Goal: Information Seeking & Learning: Learn about a topic

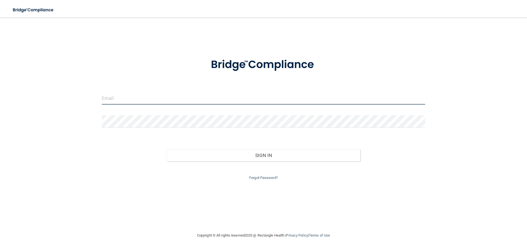
click at [176, 97] on input "email" at bounding box center [263, 98] width 323 height 12
type input "Woodjdmd@gmail.com"
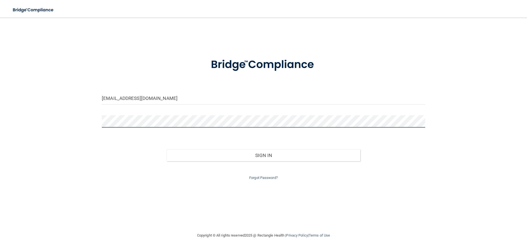
click at [167, 149] on button "Sign In" at bounding box center [264, 155] width 194 height 12
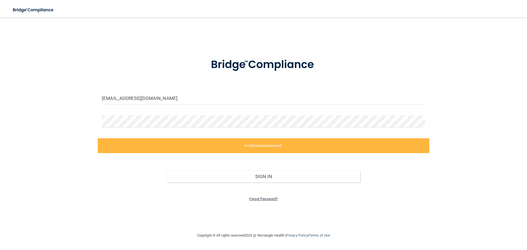
click at [262, 200] on link "Forgot Password?" at bounding box center [263, 199] width 29 height 4
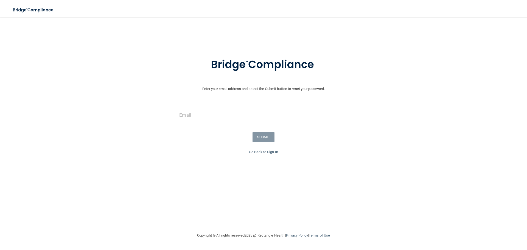
click at [222, 114] on input "email" at bounding box center [263, 115] width 168 height 12
type input "[EMAIL_ADDRESS][DOMAIN_NAME]"
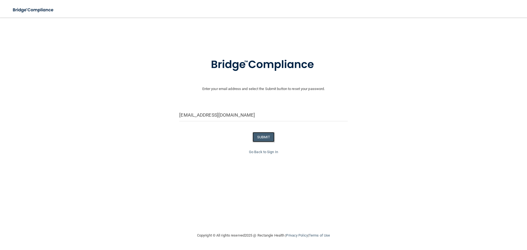
click at [264, 138] on button "SUBMIT" at bounding box center [264, 137] width 22 height 10
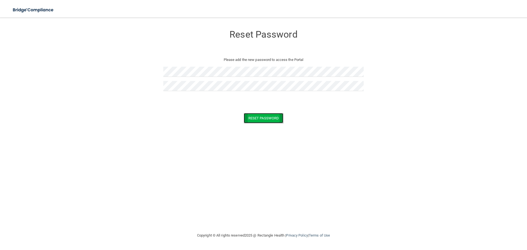
click at [271, 119] on button "Reset Password" at bounding box center [264, 118] width 40 height 10
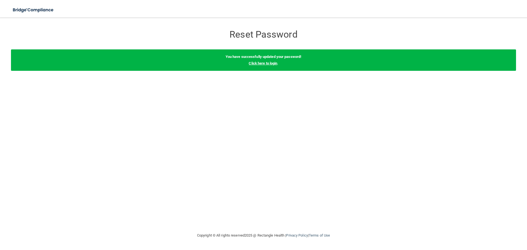
click at [266, 62] on link "Click here to login" at bounding box center [263, 63] width 29 height 4
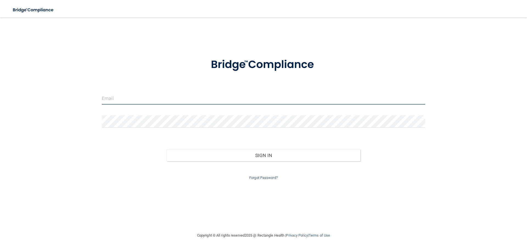
click at [205, 98] on input "email" at bounding box center [263, 98] width 323 height 12
type input "Woodjdmd@gmail.com"
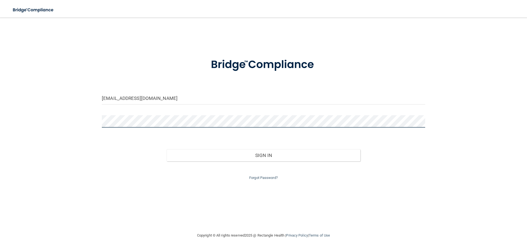
click at [167, 149] on button "Sign In" at bounding box center [264, 155] width 194 height 12
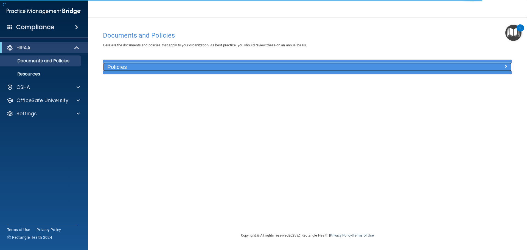
click at [110, 70] on h5 "Policies" at bounding box center [256, 67] width 298 height 6
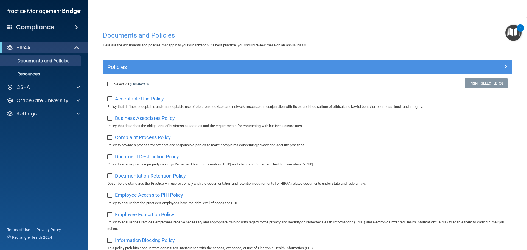
click at [109, 83] on input "Select All (Unselect 0) Unselect All" at bounding box center [110, 84] width 6 height 4
checkbox input "true"
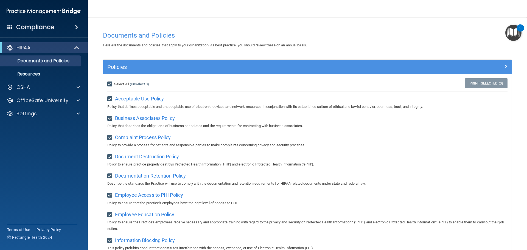
checkbox input "true"
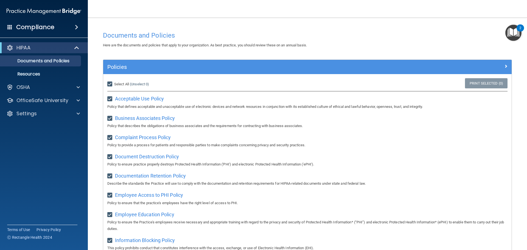
checkbox input "true"
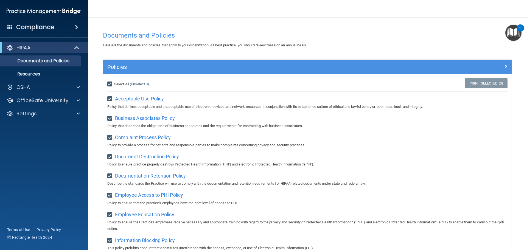
checkbox input "true"
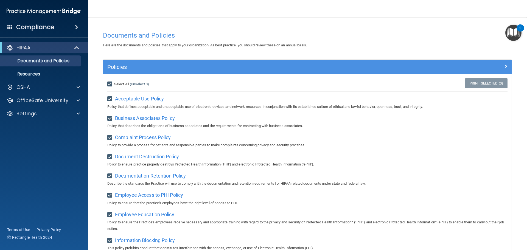
checkbox input "true"
click at [57, 72] on p "Resources" at bounding box center [41, 73] width 75 height 5
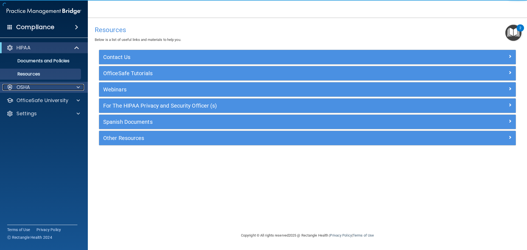
click at [43, 89] on div "OSHA" at bounding box center [36, 87] width 68 height 7
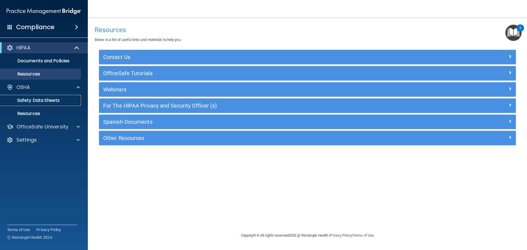
click at [45, 100] on p "Safety Data Sheets" at bounding box center [41, 100] width 75 height 5
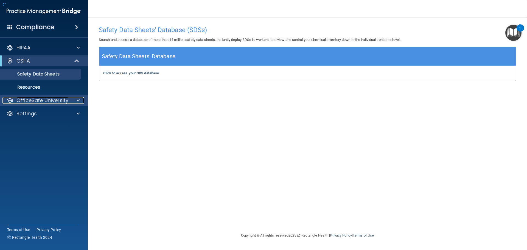
click at [48, 102] on p "OfficeSafe University" at bounding box center [42, 100] width 52 height 7
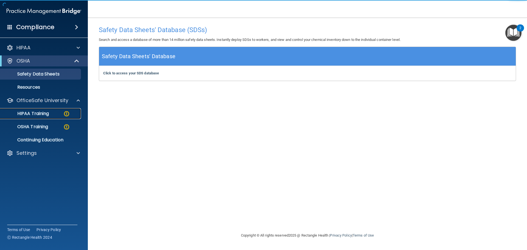
click at [45, 113] on p "HIPAA Training" at bounding box center [26, 113] width 45 height 5
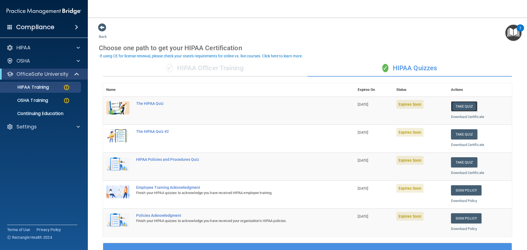
click at [455, 105] on button "Take Quiz" at bounding box center [464, 106] width 26 height 10
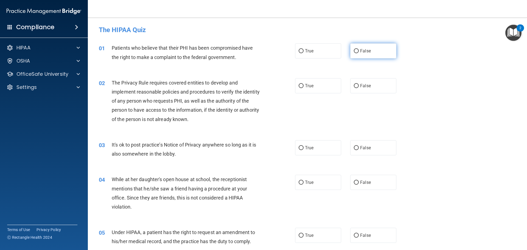
click at [369, 53] on label "False" at bounding box center [373, 50] width 46 height 15
click at [359, 53] on input "False" at bounding box center [356, 51] width 5 height 4
radio input "true"
click at [320, 82] on label "True" at bounding box center [318, 85] width 46 height 15
click at [304, 84] on input "True" at bounding box center [301, 86] width 5 height 4
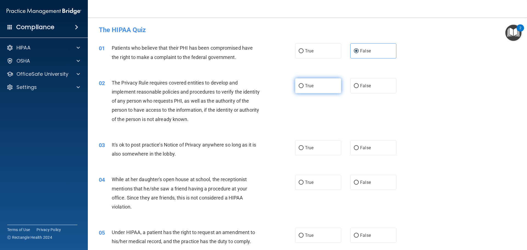
radio input "true"
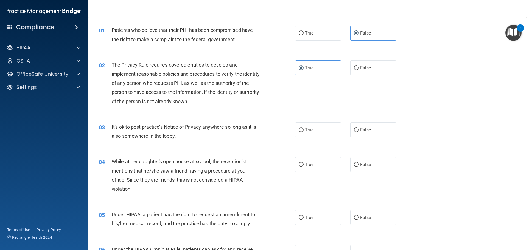
scroll to position [55, 0]
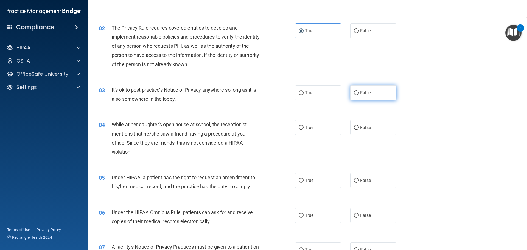
click at [366, 95] on span "False" at bounding box center [365, 92] width 11 height 5
click at [359, 95] on input "False" at bounding box center [356, 93] width 5 height 4
radio input "true"
click at [316, 125] on label "True" at bounding box center [318, 127] width 46 height 15
click at [304, 126] on input "True" at bounding box center [301, 128] width 5 height 4
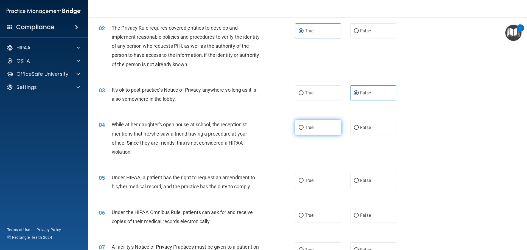
radio input "true"
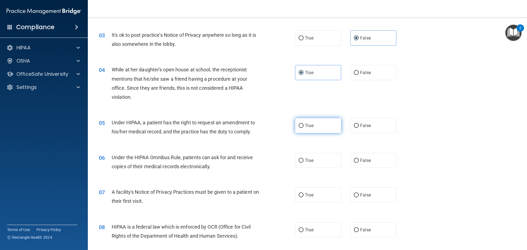
click at [316, 123] on label "True" at bounding box center [318, 125] width 46 height 15
click at [304, 124] on input "True" at bounding box center [301, 126] width 5 height 4
radio input "true"
click at [311, 156] on label "True" at bounding box center [318, 160] width 46 height 15
click at [304, 159] on input "True" at bounding box center [301, 161] width 5 height 4
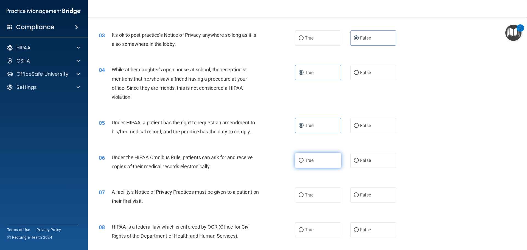
radio input "true"
click at [360, 162] on span "False" at bounding box center [365, 160] width 11 height 5
click at [359, 162] on input "False" at bounding box center [356, 161] width 5 height 4
radio input "true"
radio input "false"
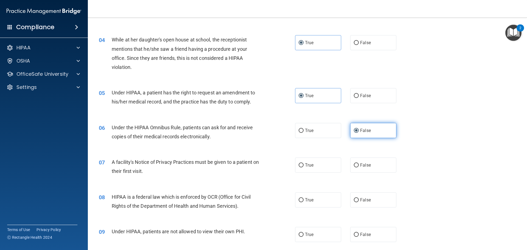
scroll to position [165, 0]
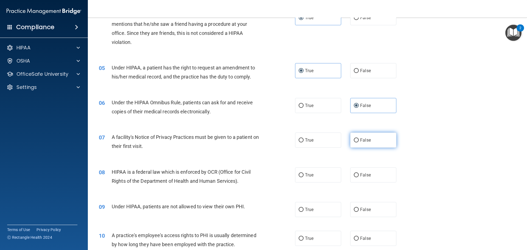
click at [358, 144] on label "False" at bounding box center [373, 140] width 46 height 15
click at [358, 143] on input "False" at bounding box center [356, 140] width 5 height 4
radio input "true"
click at [362, 173] on span "False" at bounding box center [365, 174] width 11 height 5
click at [359, 173] on input "False" at bounding box center [356, 175] width 5 height 4
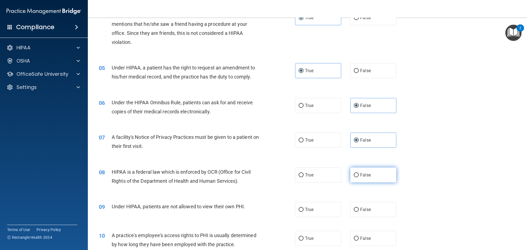
radio input "true"
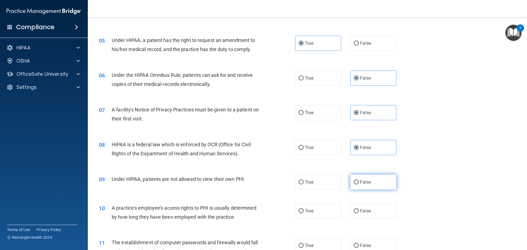
click at [362, 183] on span "False" at bounding box center [365, 182] width 11 height 5
click at [359, 183] on input "False" at bounding box center [356, 182] width 5 height 4
radio input "true"
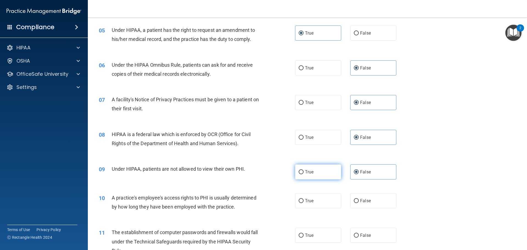
scroll to position [220, 0]
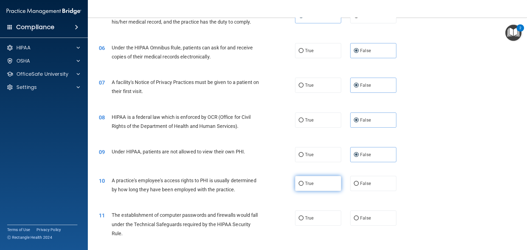
click at [319, 182] on label "True" at bounding box center [318, 183] width 46 height 15
click at [304, 182] on input "True" at bounding box center [301, 184] width 5 height 4
radio input "true"
click at [312, 215] on label "True" at bounding box center [318, 218] width 46 height 15
click at [304, 216] on input "True" at bounding box center [301, 218] width 5 height 4
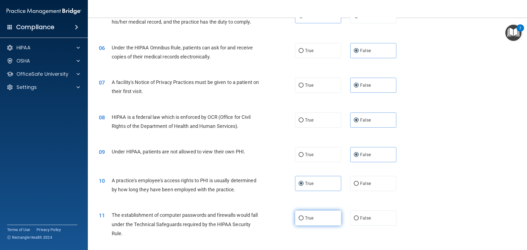
radio input "true"
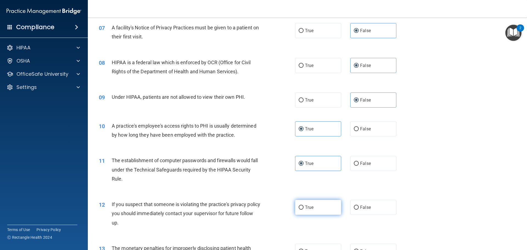
scroll to position [275, 0]
click at [318, 209] on label "True" at bounding box center [318, 207] width 46 height 15
click at [304, 209] on input "True" at bounding box center [301, 207] width 5 height 4
radio input "true"
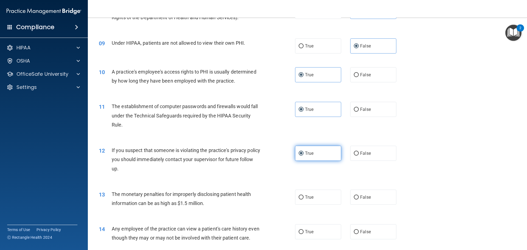
scroll to position [330, 0]
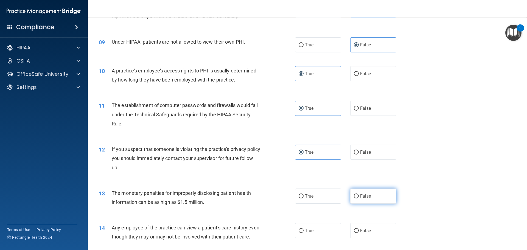
click at [364, 198] on span "False" at bounding box center [365, 196] width 11 height 5
click at [359, 198] on input "False" at bounding box center [356, 196] width 5 height 4
radio input "true"
click at [370, 230] on label "False" at bounding box center [373, 230] width 46 height 15
click at [359, 230] on input "False" at bounding box center [356, 231] width 5 height 4
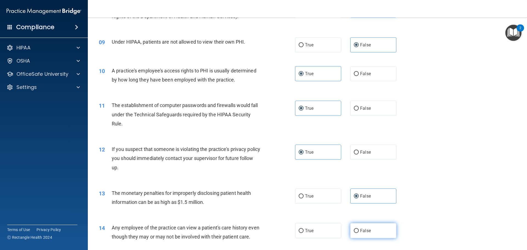
radio input "true"
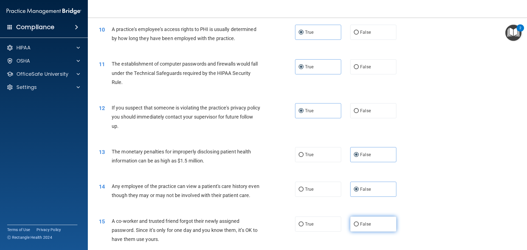
scroll to position [384, 0]
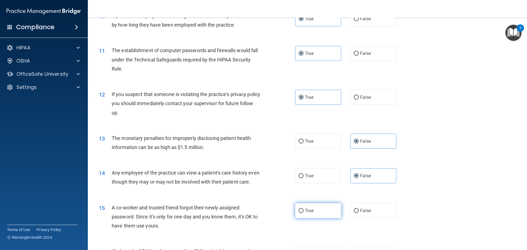
click at [320, 218] on label "True" at bounding box center [318, 210] width 46 height 15
click at [304, 213] on input "True" at bounding box center [301, 211] width 5 height 4
radio input "true"
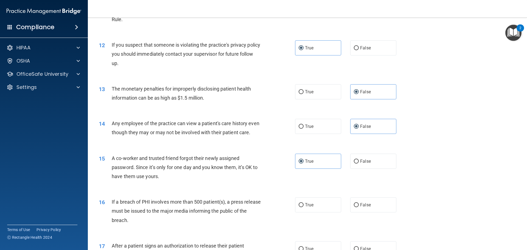
scroll to position [439, 0]
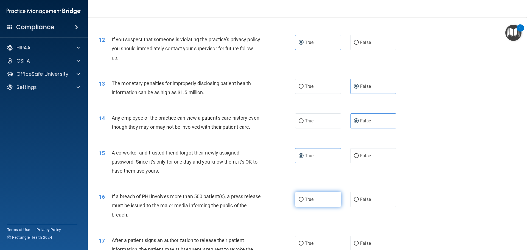
click at [323, 207] on label "True" at bounding box center [318, 199] width 46 height 15
click at [304, 202] on input "True" at bounding box center [301, 200] width 5 height 4
radio input "true"
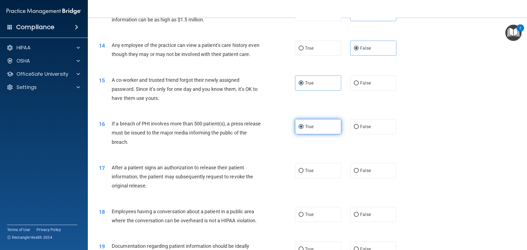
scroll to position [522, 0]
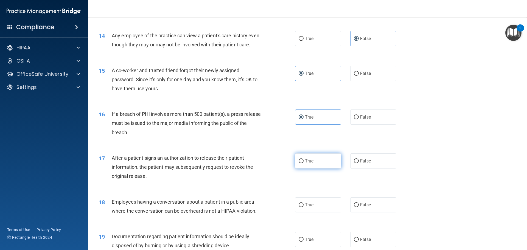
click at [316, 169] on label "True" at bounding box center [318, 161] width 46 height 15
click at [304, 163] on input "True" at bounding box center [301, 161] width 5 height 4
radio input "true"
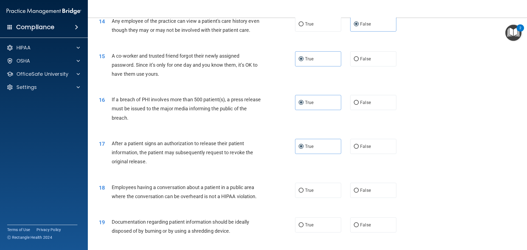
scroll to position [577, 0]
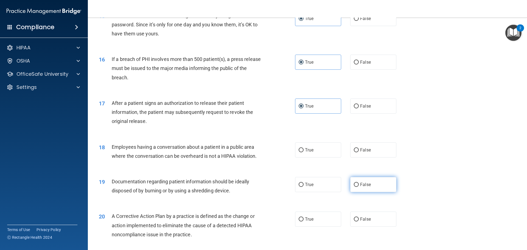
click at [360, 191] on label "False" at bounding box center [373, 184] width 46 height 15
click at [359, 187] on input "False" at bounding box center [356, 185] width 5 height 4
radio input "true"
click at [362, 158] on label "False" at bounding box center [373, 150] width 46 height 15
click at [359, 152] on input "False" at bounding box center [356, 150] width 5 height 4
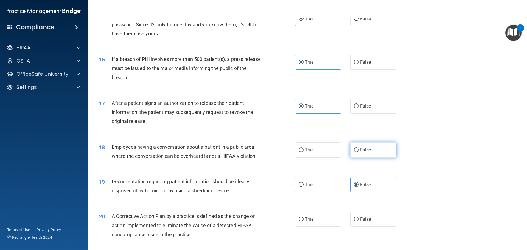
radio input "true"
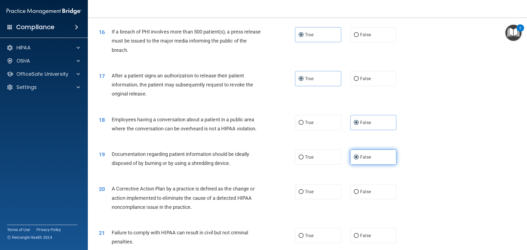
scroll to position [632, 0]
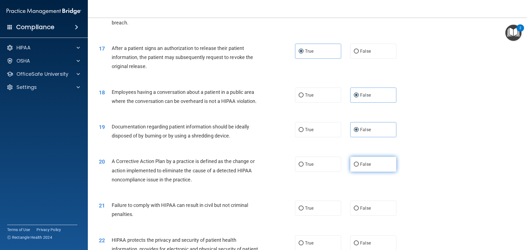
click at [362, 167] on span "False" at bounding box center [365, 164] width 11 height 5
click at [359, 167] on input "False" at bounding box center [356, 165] width 5 height 4
radio input "true"
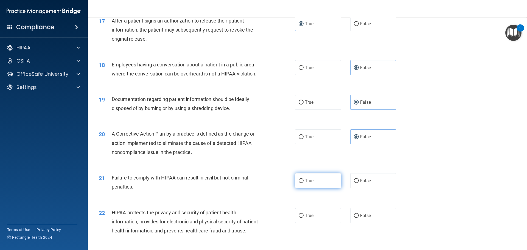
click at [312, 183] on span "True" at bounding box center [309, 180] width 9 height 5
click at [304, 183] on input "True" at bounding box center [301, 181] width 5 height 4
radio input "true"
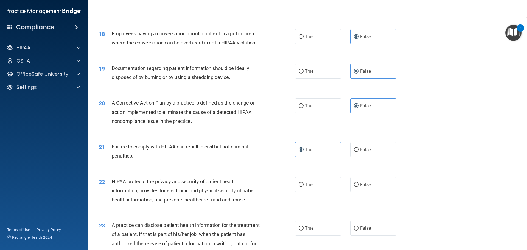
scroll to position [714, 0]
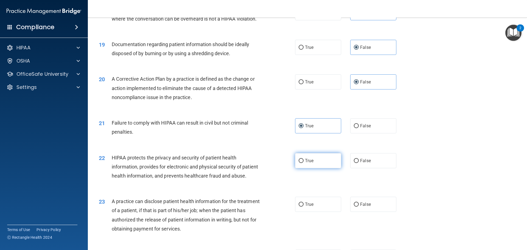
click at [322, 168] on label "True" at bounding box center [318, 160] width 46 height 15
click at [304, 163] on input "True" at bounding box center [301, 161] width 5 height 4
radio input "true"
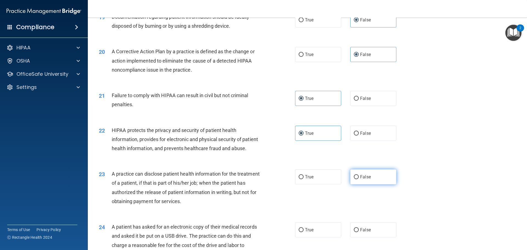
click at [362, 180] on span "False" at bounding box center [365, 176] width 11 height 5
click at [359, 179] on input "False" at bounding box center [356, 177] width 5 height 4
radio input "true"
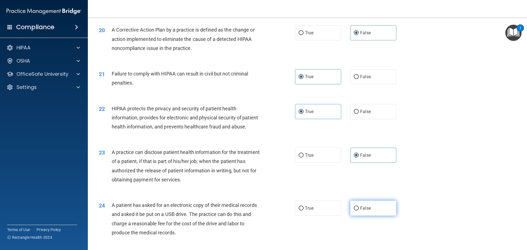
scroll to position [796, 0]
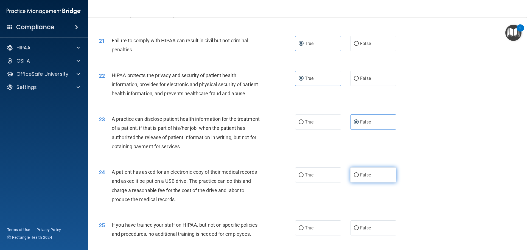
click at [362, 183] on label "False" at bounding box center [373, 175] width 46 height 15
click at [359, 177] on input "False" at bounding box center [356, 175] width 5 height 4
radio input "true"
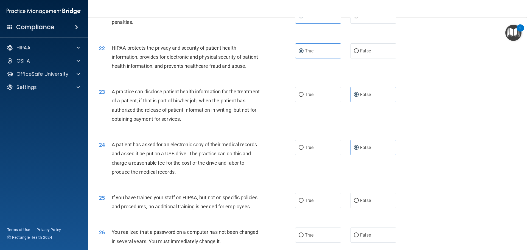
scroll to position [851, 0]
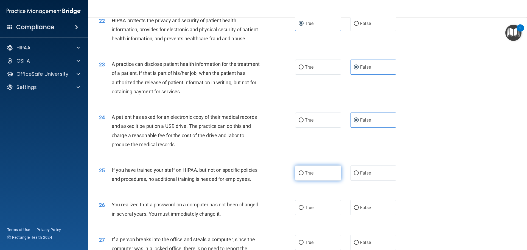
click at [314, 181] on label "True" at bounding box center [318, 173] width 46 height 15
click at [304, 175] on input "True" at bounding box center [301, 173] width 5 height 4
radio input "true"
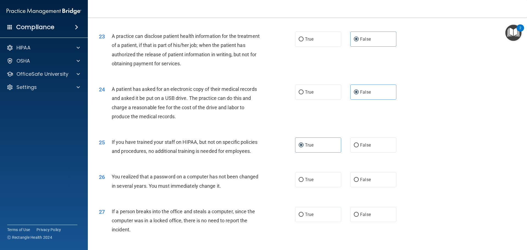
scroll to position [906, 0]
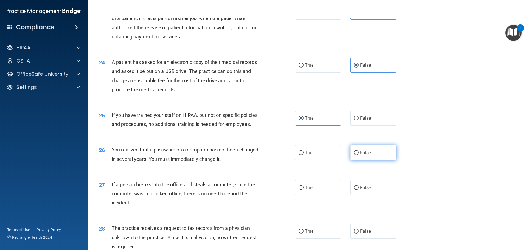
click at [362, 160] on label "False" at bounding box center [373, 152] width 46 height 15
click at [359, 155] on input "False" at bounding box center [356, 153] width 5 height 4
radio input "true"
click at [365, 190] on span "False" at bounding box center [365, 187] width 11 height 5
click at [359, 190] on input "False" at bounding box center [356, 188] width 5 height 4
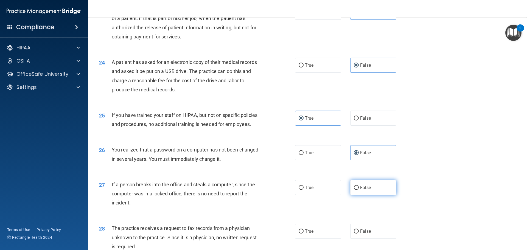
radio input "true"
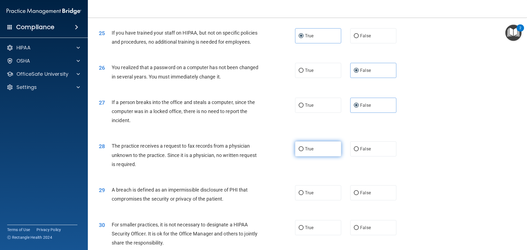
click at [324, 157] on label "True" at bounding box center [318, 148] width 46 height 15
click at [304, 151] on input "True" at bounding box center [301, 149] width 5 height 4
radio input "true"
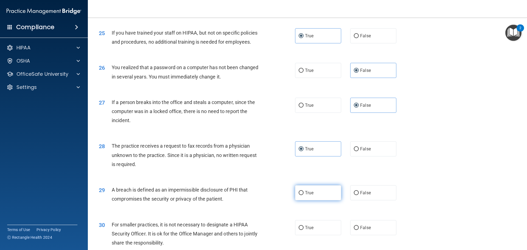
click at [319, 200] on label "True" at bounding box center [318, 192] width 46 height 15
click at [304, 195] on input "True" at bounding box center [301, 193] width 5 height 4
radio input "true"
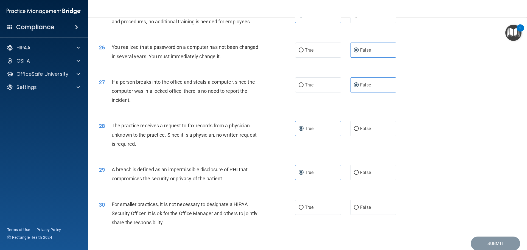
scroll to position [1044, 0]
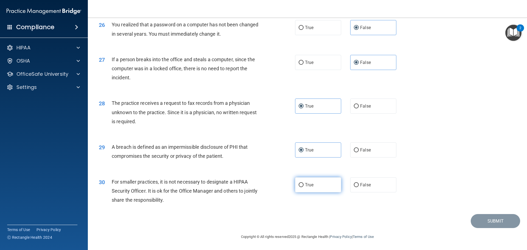
click at [321, 193] on label "True" at bounding box center [318, 184] width 46 height 15
click at [304, 187] on input "True" at bounding box center [301, 185] width 5 height 4
radio input "true"
click at [479, 228] on button "Submit" at bounding box center [495, 221] width 49 height 14
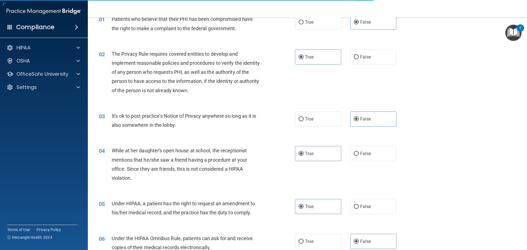
scroll to position [27, 0]
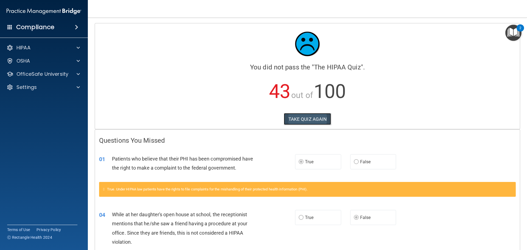
click at [312, 118] on button "TAKE QUIZ AGAIN" at bounding box center [308, 119] width 48 height 12
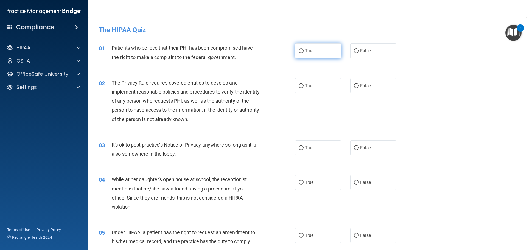
click at [321, 49] on label "True" at bounding box center [318, 50] width 46 height 15
click at [304, 49] on input "True" at bounding box center [301, 51] width 5 height 4
radio input "true"
click at [314, 83] on label "True" at bounding box center [318, 85] width 46 height 15
click at [304, 84] on input "True" at bounding box center [301, 86] width 5 height 4
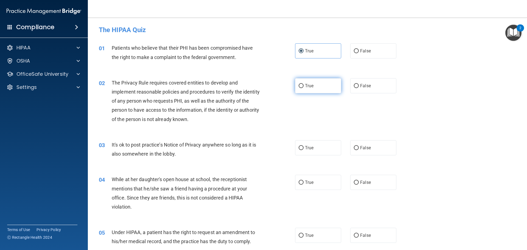
radio input "true"
drag, startPoint x: 364, startPoint y: 147, endPoint x: 366, endPoint y: 155, distance: 8.5
click at [364, 147] on span "False" at bounding box center [365, 147] width 11 height 5
click at [359, 147] on input "False" at bounding box center [356, 148] width 5 height 4
radio input "true"
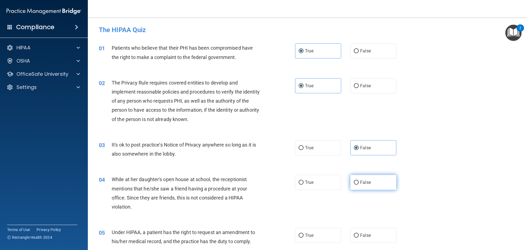
click at [369, 185] on label "False" at bounding box center [373, 182] width 46 height 15
click at [359, 185] on input "False" at bounding box center [356, 183] width 5 height 4
radio input "true"
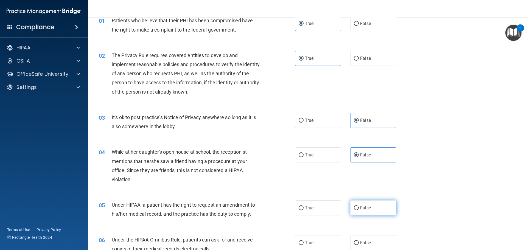
click at [367, 211] on label "False" at bounding box center [373, 207] width 46 height 15
click at [359, 210] on input "False" at bounding box center [356, 208] width 5 height 4
radio input "true"
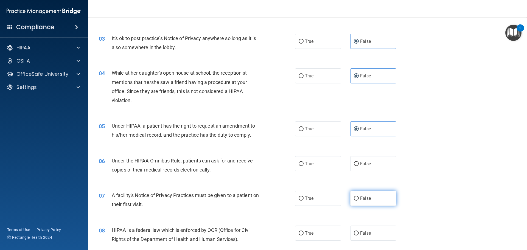
scroll to position [110, 0]
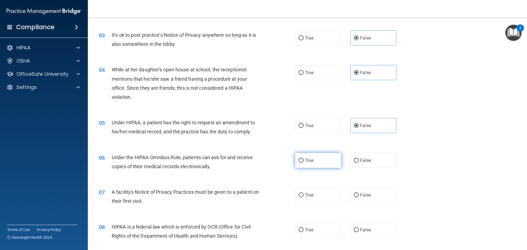
click at [314, 165] on label "True" at bounding box center [318, 160] width 46 height 15
click at [304, 163] on input "True" at bounding box center [301, 161] width 5 height 4
radio input "true"
click at [316, 191] on label "True" at bounding box center [318, 195] width 46 height 15
click at [304, 193] on input "True" at bounding box center [301, 195] width 5 height 4
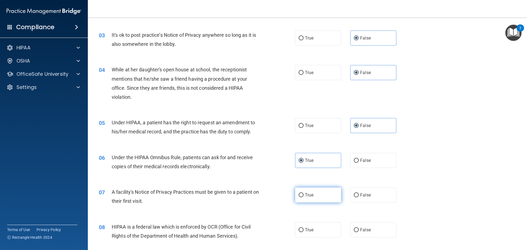
radio input "true"
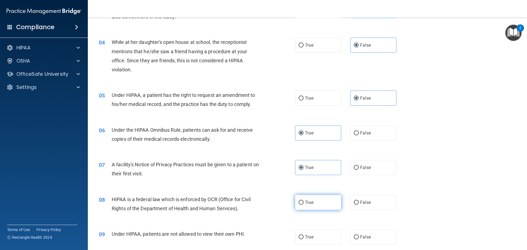
click at [316, 203] on label "True" at bounding box center [318, 202] width 46 height 15
click at [304, 203] on input "True" at bounding box center [301, 203] width 5 height 4
radio input "true"
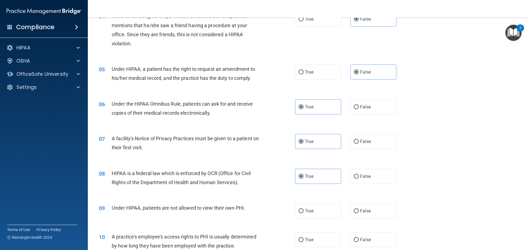
scroll to position [192, 0]
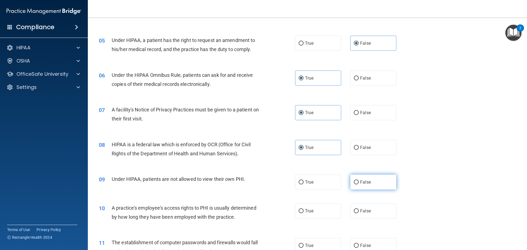
click at [362, 188] on label "False" at bounding box center [373, 182] width 46 height 15
click at [359, 185] on input "False" at bounding box center [356, 182] width 5 height 4
radio input "true"
click at [363, 212] on span "False" at bounding box center [365, 210] width 11 height 5
click at [359, 212] on input "False" at bounding box center [356, 211] width 5 height 4
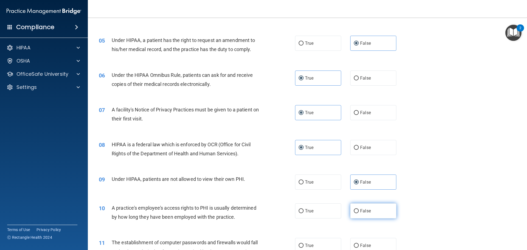
radio input "true"
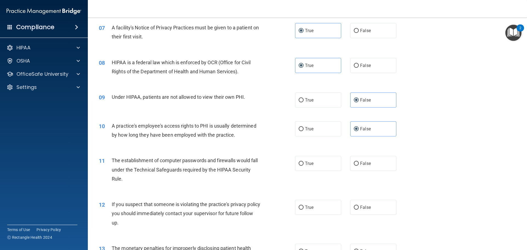
scroll to position [275, 0]
click at [315, 166] on label "True" at bounding box center [318, 163] width 46 height 15
click at [304, 166] on input "True" at bounding box center [301, 163] width 5 height 4
radio input "true"
click at [317, 204] on label "True" at bounding box center [318, 207] width 46 height 15
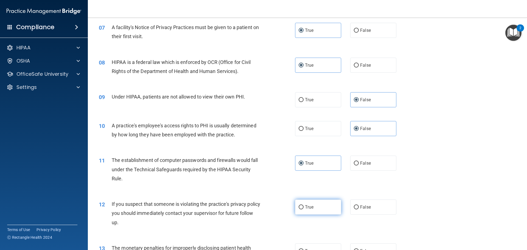
click at [304, 205] on input "True" at bounding box center [301, 207] width 5 height 4
radio input "true"
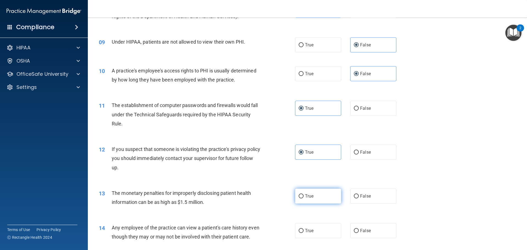
click at [317, 201] on label "True" at bounding box center [318, 196] width 46 height 15
click at [304, 199] on input "True" at bounding box center [301, 196] width 5 height 4
radio input "true"
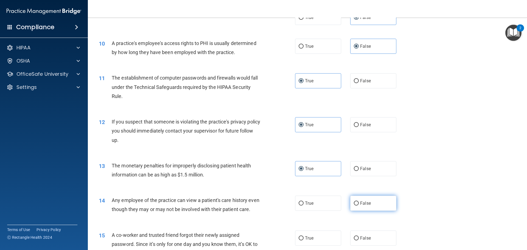
click at [354, 202] on input "False" at bounding box center [356, 204] width 5 height 4
radio input "true"
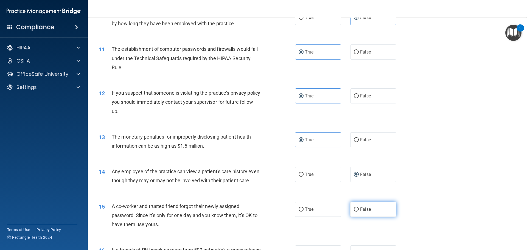
scroll to position [412, 0]
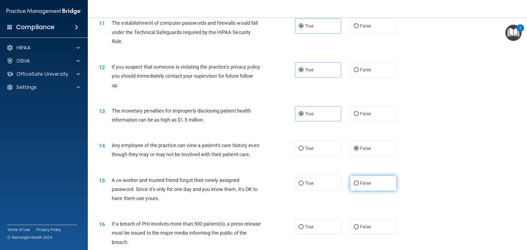
click at [359, 191] on label "False" at bounding box center [373, 183] width 46 height 15
click at [359, 186] on input "False" at bounding box center [356, 184] width 5 height 4
radio input "true"
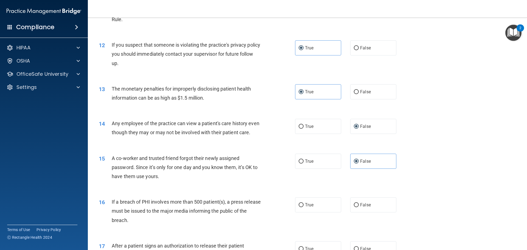
scroll to position [467, 0]
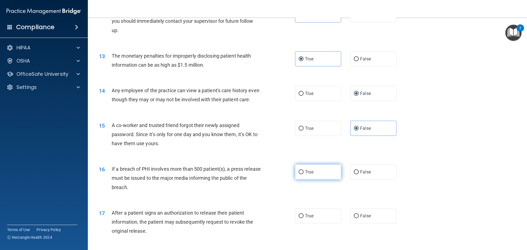
click at [314, 180] on label "True" at bounding box center [318, 171] width 46 height 15
click at [304, 174] on input "True" at bounding box center [301, 172] width 5 height 4
radio input "true"
click at [318, 212] on div "17 After a patient signs an authorization to release their patient information,…" at bounding box center [308, 224] width 426 height 44
click at [317, 222] on label "True" at bounding box center [318, 215] width 46 height 15
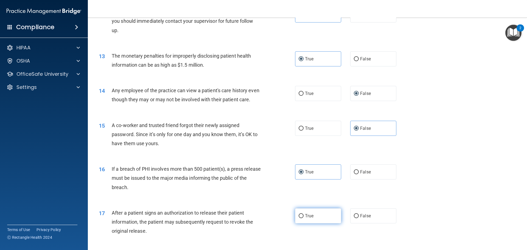
click at [304, 218] on input "True" at bounding box center [301, 216] width 5 height 4
radio input "true"
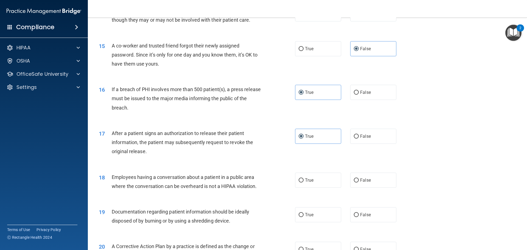
scroll to position [549, 0]
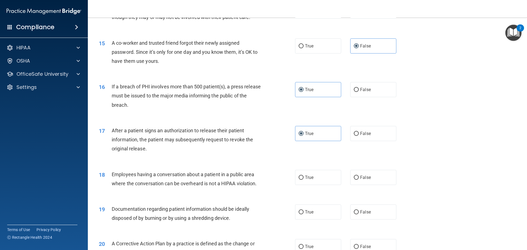
click at [364, 195] on div "18 Employees having a conversation about a patient in a public area where the c…" at bounding box center [308, 180] width 426 height 35
click at [363, 185] on label "False" at bounding box center [373, 177] width 46 height 15
click at [359, 180] on input "False" at bounding box center [356, 178] width 5 height 4
radio input "true"
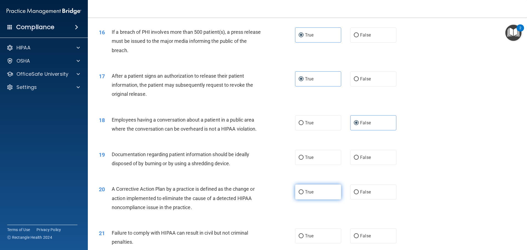
scroll to position [604, 0]
click at [314, 199] on label "True" at bounding box center [318, 191] width 46 height 15
click at [304, 194] on input "True" at bounding box center [301, 192] width 5 height 4
radio input "true"
click at [311, 160] on span "True" at bounding box center [309, 157] width 9 height 5
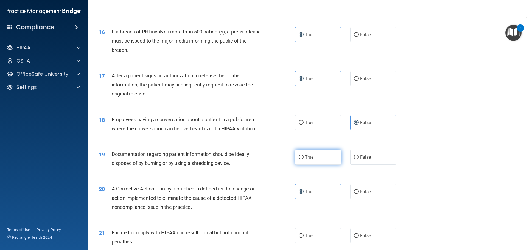
click at [304, 160] on input "True" at bounding box center [301, 157] width 5 height 4
radio input "true"
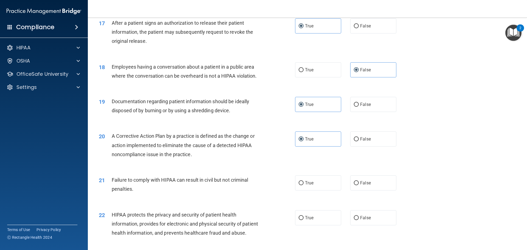
scroll to position [659, 0]
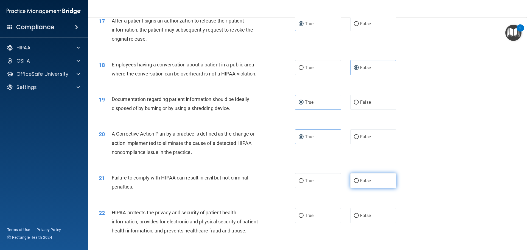
click at [370, 188] on label "False" at bounding box center [373, 180] width 46 height 15
click at [359, 183] on input "False" at bounding box center [356, 181] width 5 height 4
radio input "true"
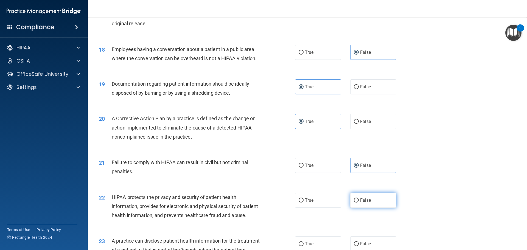
scroll to position [687, 0]
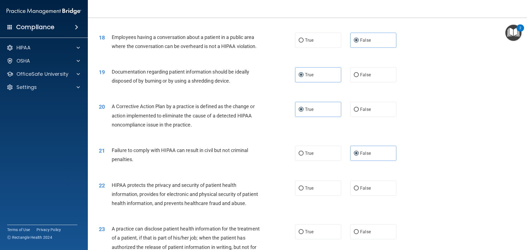
click at [319, 206] on div "22 HIPAA protects the privacy and security of patient health information, provi…" at bounding box center [308, 196] width 426 height 44
click at [319, 196] on label "True" at bounding box center [318, 188] width 46 height 15
click at [304, 191] on input "True" at bounding box center [301, 188] width 5 height 4
radio input "true"
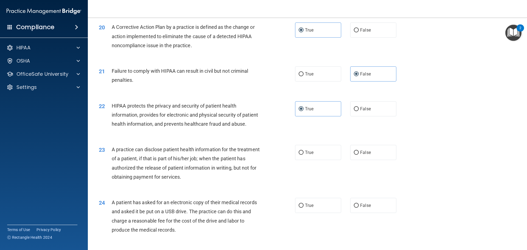
scroll to position [769, 0]
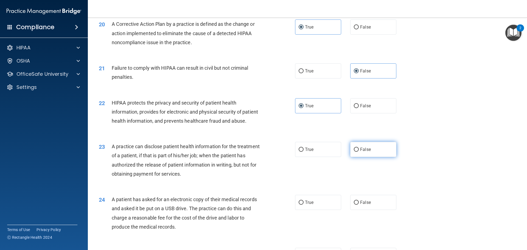
click at [361, 157] on label "False" at bounding box center [373, 149] width 46 height 15
click at [359, 152] on input "False" at bounding box center [356, 150] width 5 height 4
radio input "true"
click at [328, 210] on label "True" at bounding box center [318, 202] width 46 height 15
click at [304, 205] on input "True" at bounding box center [301, 203] width 5 height 4
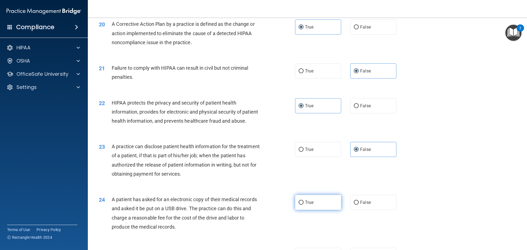
radio input "true"
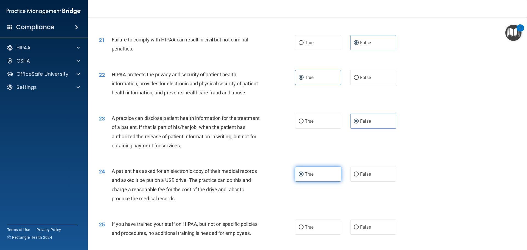
scroll to position [824, 0]
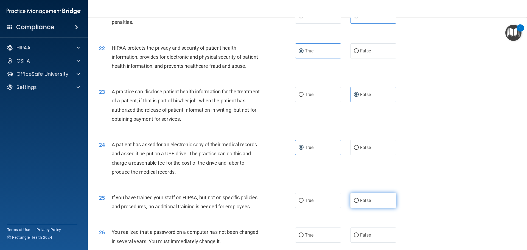
click at [350, 208] on label "False" at bounding box center [373, 200] width 46 height 15
click at [354, 203] on input "False" at bounding box center [356, 201] width 5 height 4
radio input "true"
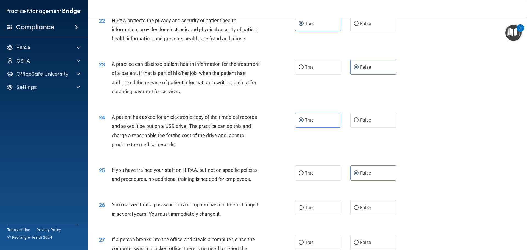
scroll to position [879, 0]
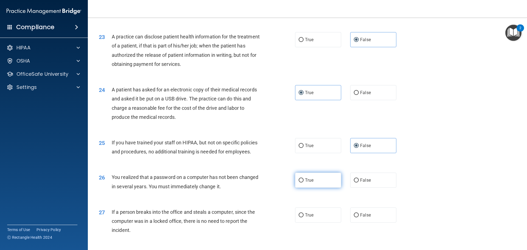
click at [327, 188] on label "True" at bounding box center [318, 180] width 46 height 15
click at [304, 183] on input "True" at bounding box center [301, 180] width 5 height 4
radio input "true"
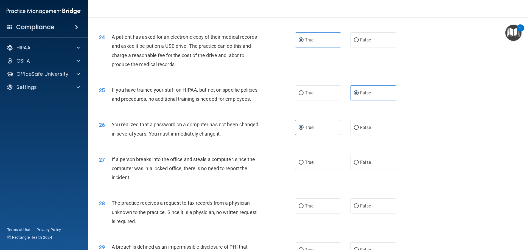
scroll to position [934, 0]
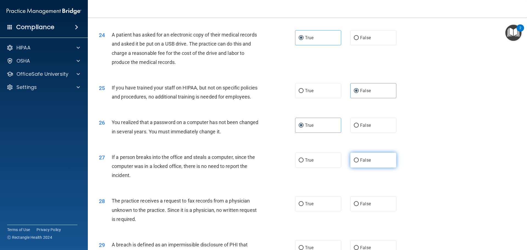
click at [363, 168] on label "False" at bounding box center [373, 160] width 46 height 15
click at [359, 163] on input "False" at bounding box center [356, 160] width 5 height 4
radio input "true"
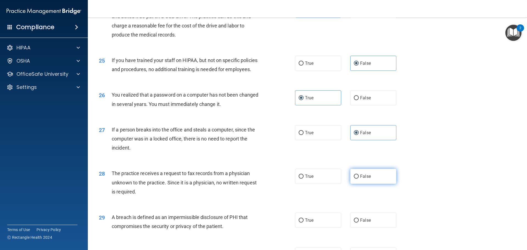
click at [360, 179] on span "False" at bounding box center [365, 176] width 11 height 5
click at [359, 179] on input "False" at bounding box center [356, 177] width 5 height 4
radio input "true"
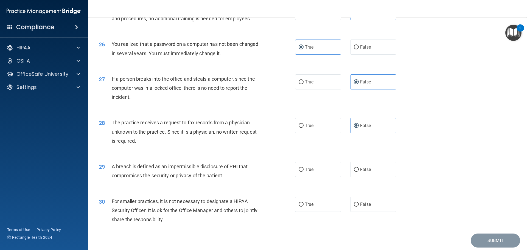
scroll to position [1016, 0]
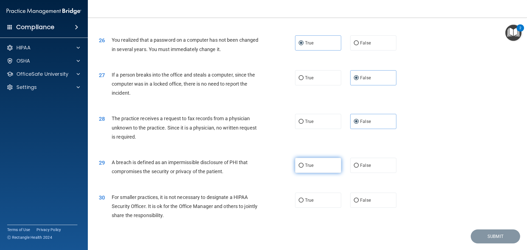
click at [321, 173] on label "True" at bounding box center [318, 165] width 46 height 15
click at [304, 168] on input "True" at bounding box center [301, 166] width 5 height 4
radio input "true"
click at [362, 203] on span "False" at bounding box center [365, 200] width 11 height 5
click at [359, 203] on input "False" at bounding box center [356, 201] width 5 height 4
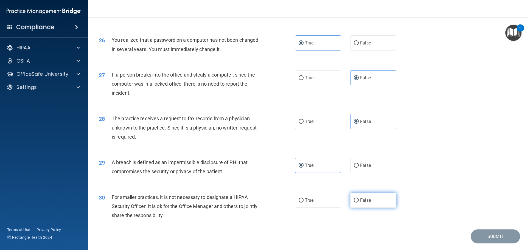
radio input "true"
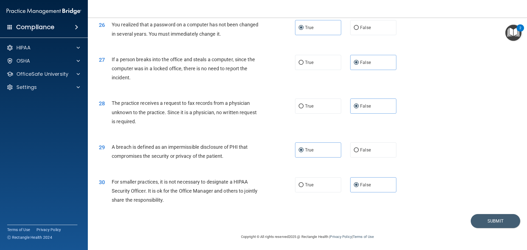
scroll to position [1050, 0]
click at [478, 221] on button "Submit" at bounding box center [495, 221] width 49 height 14
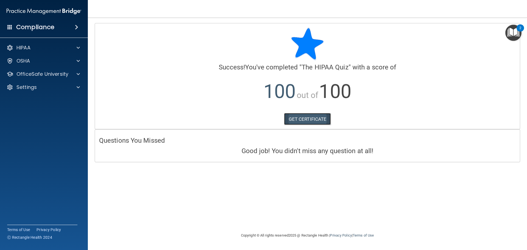
click at [290, 120] on link "GET CERTIFICATE" at bounding box center [307, 119] width 47 height 12
click at [79, 48] on span at bounding box center [78, 47] width 3 height 7
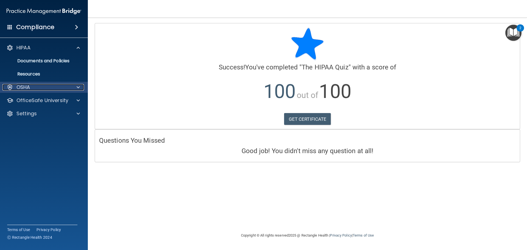
click at [74, 89] on div at bounding box center [78, 87] width 14 height 7
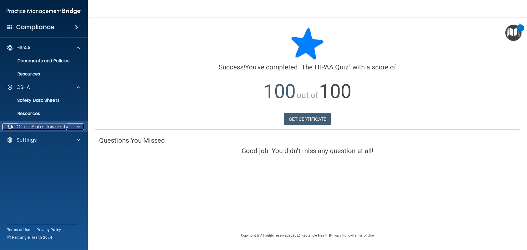
click at [73, 124] on div at bounding box center [78, 127] width 14 height 7
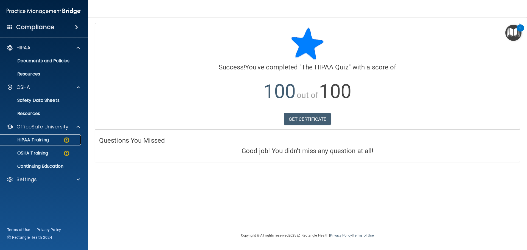
click at [52, 143] on link "HIPAA Training" at bounding box center [38, 140] width 87 height 11
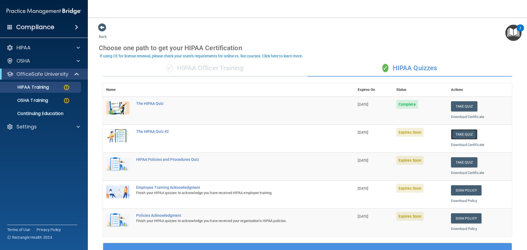
click at [459, 137] on button "Take Quiz" at bounding box center [464, 134] width 26 height 10
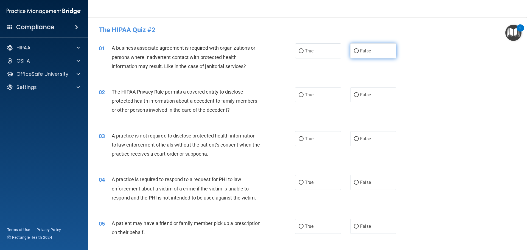
click at [369, 54] on label "False" at bounding box center [373, 50] width 46 height 15
click at [359, 53] on input "False" at bounding box center [356, 51] width 5 height 4
radio input "true"
click at [319, 92] on label "True" at bounding box center [318, 94] width 46 height 15
click at [304, 93] on input "True" at bounding box center [301, 95] width 5 height 4
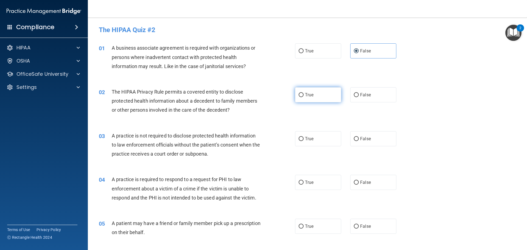
radio input "true"
click at [362, 138] on span "False" at bounding box center [365, 138] width 11 height 5
click at [359, 138] on input "False" at bounding box center [356, 139] width 5 height 4
radio input "true"
click at [305, 181] on span "True" at bounding box center [309, 182] width 9 height 5
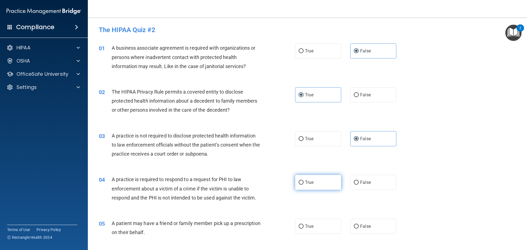
click at [304, 181] on input "True" at bounding box center [301, 183] width 5 height 4
radio input "true"
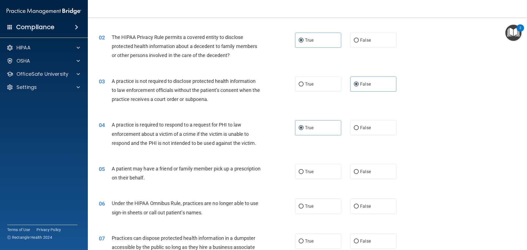
scroll to position [55, 0]
click at [308, 174] on label "True" at bounding box center [318, 171] width 46 height 15
click at [304, 174] on input "True" at bounding box center [301, 172] width 5 height 4
radio input "true"
click at [360, 205] on span "False" at bounding box center [365, 205] width 11 height 5
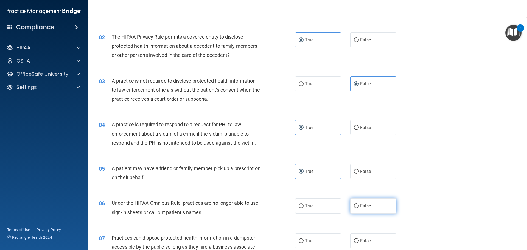
click at [359, 205] on input "False" at bounding box center [356, 206] width 5 height 4
radio input "true"
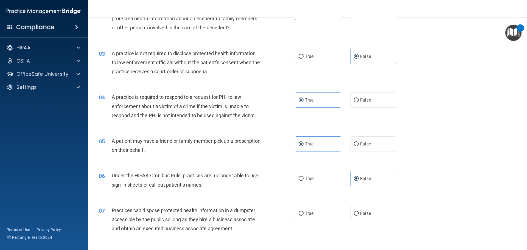
scroll to position [110, 0]
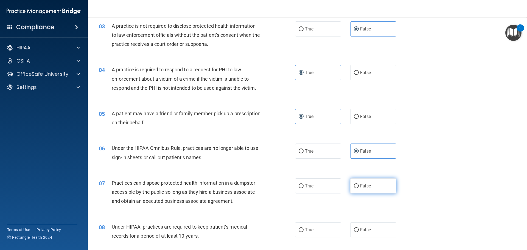
click at [362, 189] on label "False" at bounding box center [373, 185] width 46 height 15
click at [359, 188] on input "False" at bounding box center [356, 186] width 5 height 4
radio input "true"
click at [362, 225] on label "False" at bounding box center [373, 229] width 46 height 15
click at [359, 228] on input "False" at bounding box center [356, 230] width 5 height 4
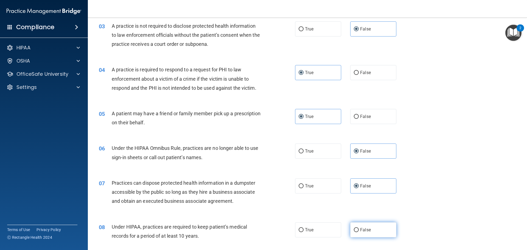
radio input "true"
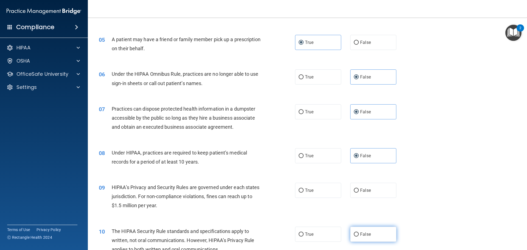
scroll to position [192, 0]
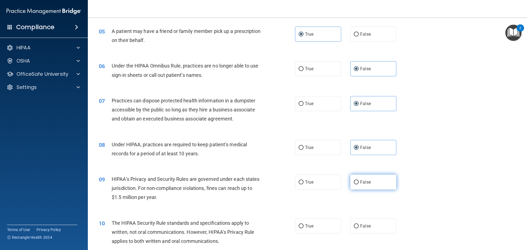
click at [368, 182] on span "False" at bounding box center [365, 182] width 11 height 5
click at [359, 182] on input "False" at bounding box center [356, 182] width 5 height 4
radio input "true"
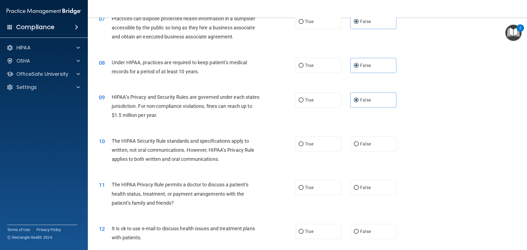
scroll to position [275, 0]
click at [313, 185] on label "True" at bounding box center [318, 187] width 46 height 15
click at [304, 186] on input "True" at bounding box center [301, 188] width 5 height 4
radio input "true"
click at [320, 146] on label "True" at bounding box center [318, 143] width 46 height 15
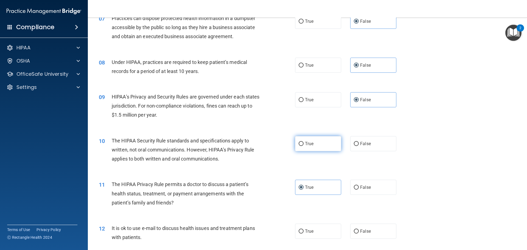
click at [304, 146] on input "True" at bounding box center [301, 144] width 5 height 4
radio input "true"
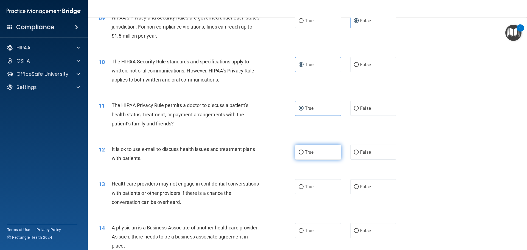
scroll to position [357, 0]
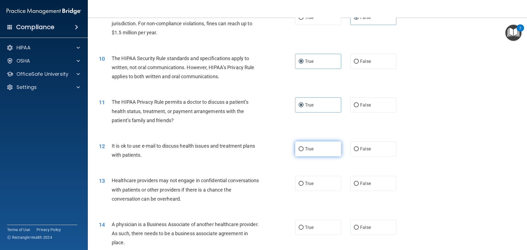
click at [321, 149] on label "True" at bounding box center [318, 148] width 46 height 15
click at [304, 149] on input "True" at bounding box center [301, 149] width 5 height 4
radio input "true"
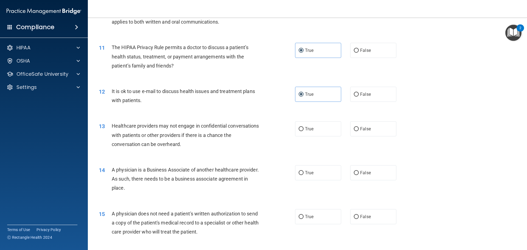
scroll to position [412, 0]
click at [365, 134] on label "False" at bounding box center [373, 128] width 46 height 15
click at [359, 131] on input "False" at bounding box center [356, 129] width 5 height 4
radio input "true"
click at [360, 173] on span "False" at bounding box center [365, 172] width 11 height 5
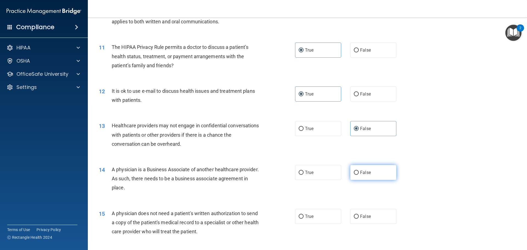
click at [359, 173] on input "False" at bounding box center [356, 173] width 5 height 4
radio input "true"
click at [316, 216] on label "True" at bounding box center [318, 216] width 46 height 15
click at [304, 216] on input "True" at bounding box center [301, 217] width 5 height 4
radio input "true"
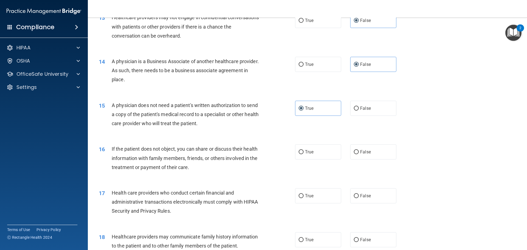
scroll to position [522, 0]
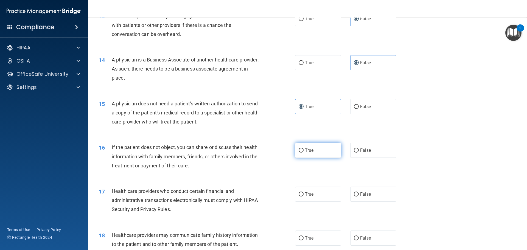
click at [318, 155] on label "True" at bounding box center [318, 150] width 46 height 15
click at [304, 153] on input "True" at bounding box center [301, 151] width 5 height 4
radio input "true"
click at [316, 191] on label "True" at bounding box center [318, 194] width 46 height 15
click at [304, 193] on input "True" at bounding box center [301, 195] width 5 height 4
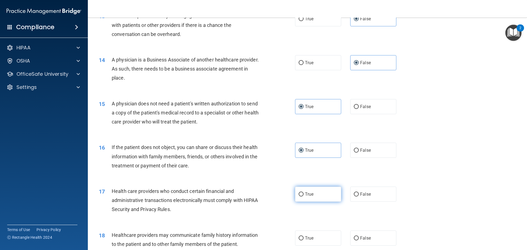
radio input "true"
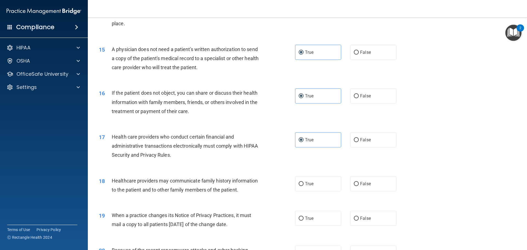
scroll to position [577, 0]
click at [356, 183] on input "False" at bounding box center [356, 184] width 5 height 4
radio input "true"
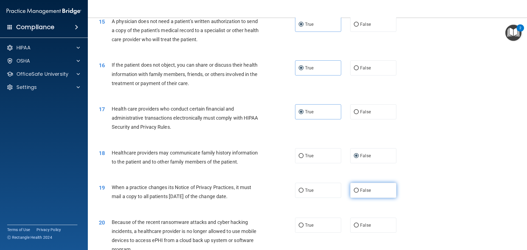
click at [358, 186] on label "False" at bounding box center [373, 190] width 46 height 15
click at [358, 189] on input "False" at bounding box center [356, 191] width 5 height 4
radio input "true"
click at [362, 223] on span "False" at bounding box center [365, 225] width 11 height 5
click at [359, 224] on input "False" at bounding box center [356, 226] width 5 height 4
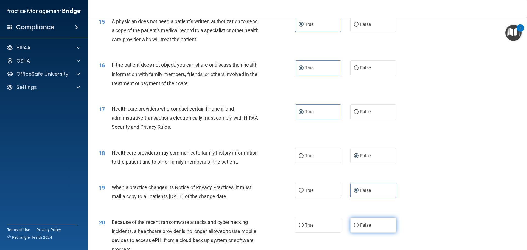
radio input "true"
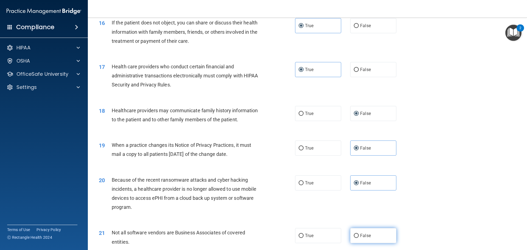
scroll to position [659, 0]
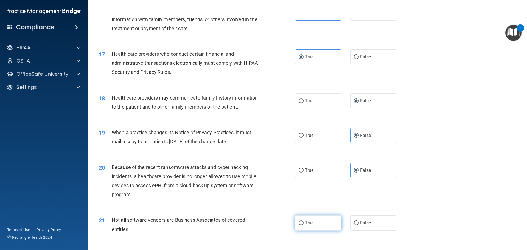
click at [327, 218] on label "True" at bounding box center [318, 223] width 46 height 15
click at [304, 221] on input "True" at bounding box center [301, 223] width 5 height 4
radio input "true"
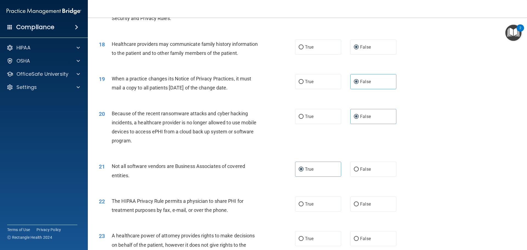
scroll to position [714, 0]
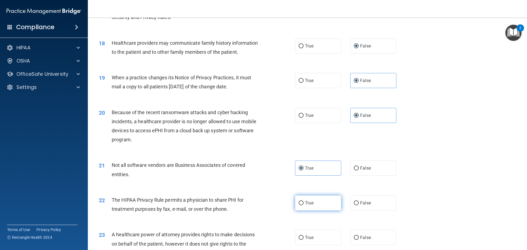
click at [321, 207] on label "True" at bounding box center [318, 203] width 46 height 15
click at [304, 205] on input "True" at bounding box center [301, 203] width 5 height 4
radio input "true"
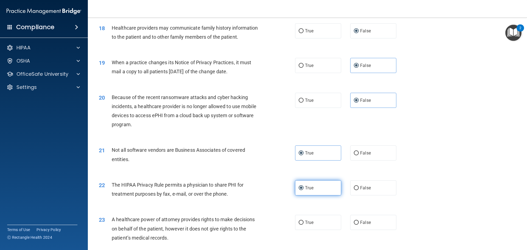
scroll to position [741, 0]
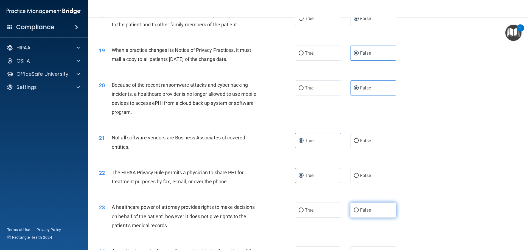
click at [367, 214] on label "False" at bounding box center [373, 210] width 46 height 15
click at [359, 213] on input "False" at bounding box center [356, 210] width 5 height 4
radio input "true"
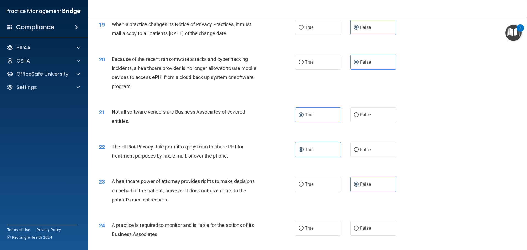
scroll to position [824, 0]
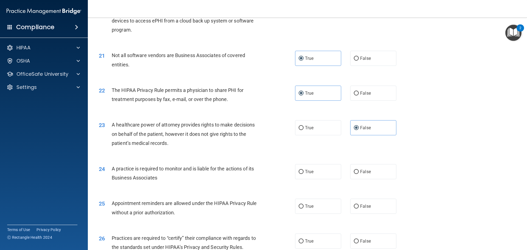
click at [369, 180] on div "24 A practice is required to monitor and is liable for the actions of its Busin…" at bounding box center [308, 174] width 426 height 35
click at [369, 175] on label "False" at bounding box center [373, 171] width 46 height 15
click at [359, 174] on input "False" at bounding box center [356, 172] width 5 height 4
radio input "true"
click at [319, 207] on label "True" at bounding box center [318, 206] width 46 height 15
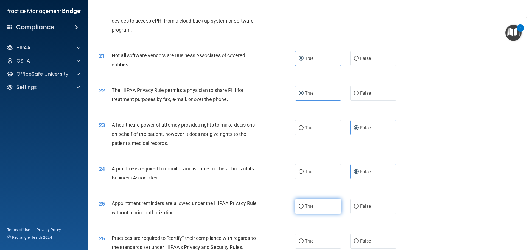
click at [304, 207] on input "True" at bounding box center [301, 207] width 5 height 4
radio input "true"
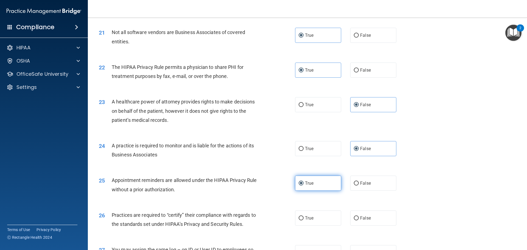
scroll to position [879, 0]
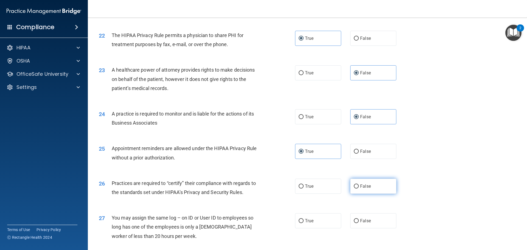
click at [363, 190] on label "False" at bounding box center [373, 186] width 46 height 15
click at [359, 189] on input "False" at bounding box center [356, 187] width 5 height 4
radio input "true"
click at [368, 217] on label "False" at bounding box center [373, 220] width 46 height 15
click at [359, 219] on input "False" at bounding box center [356, 221] width 5 height 4
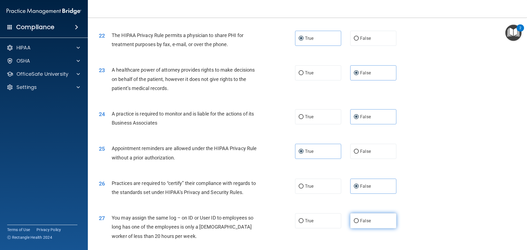
radio input "true"
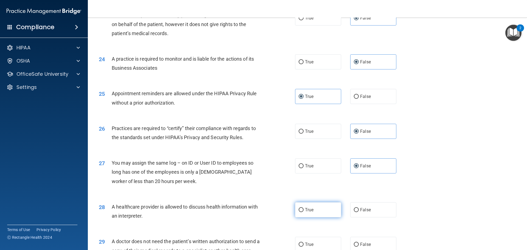
click at [326, 210] on label "True" at bounding box center [318, 209] width 46 height 15
click at [304, 210] on input "True" at bounding box center [301, 210] width 5 height 4
radio input "true"
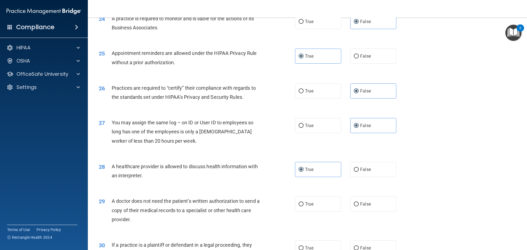
scroll to position [1016, 0]
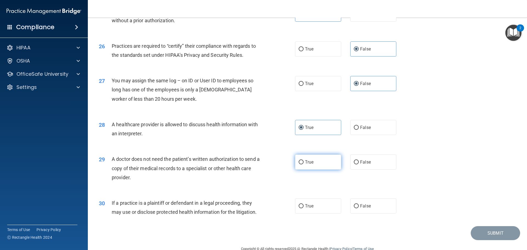
click at [329, 160] on label "True" at bounding box center [318, 162] width 46 height 15
click at [304, 160] on input "True" at bounding box center [301, 162] width 5 height 4
radio input "true"
click at [316, 203] on label "True" at bounding box center [318, 206] width 46 height 15
click at [304, 204] on input "True" at bounding box center [301, 206] width 5 height 4
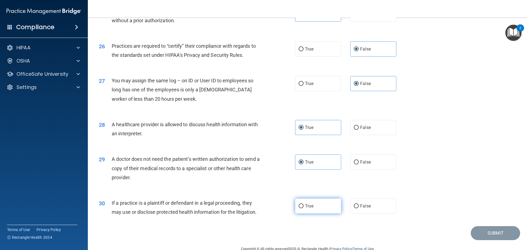
radio input "true"
click at [487, 230] on button "Submit" at bounding box center [495, 233] width 49 height 14
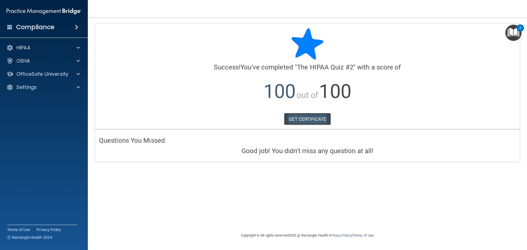
click at [300, 115] on link "GET CERTIFICATE" at bounding box center [307, 119] width 47 height 12
click at [78, 52] on div "HIPAA" at bounding box center [44, 47] width 88 height 11
click at [79, 48] on span at bounding box center [78, 47] width 3 height 7
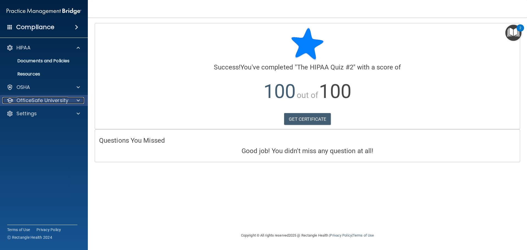
click at [76, 100] on div at bounding box center [78, 100] width 14 height 7
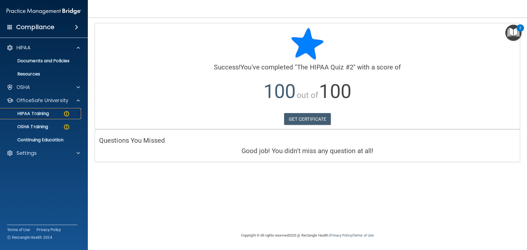
click at [57, 113] on div "HIPAA Training" at bounding box center [41, 113] width 75 height 5
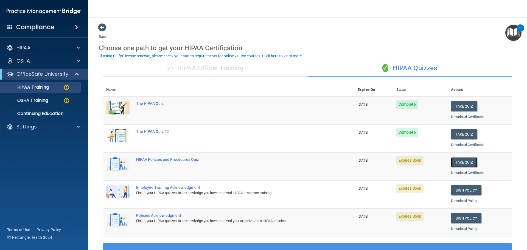
click at [459, 163] on button "Take Quiz" at bounding box center [464, 162] width 26 height 10
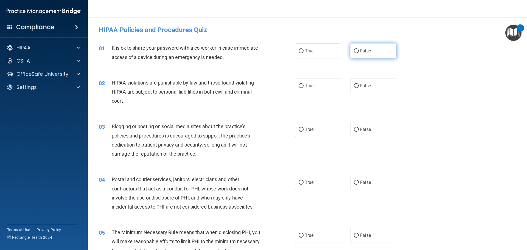
click at [368, 55] on label "False" at bounding box center [373, 50] width 46 height 15
click at [359, 53] on input "False" at bounding box center [356, 51] width 5 height 4
radio input "true"
click at [311, 82] on label "True" at bounding box center [318, 85] width 46 height 15
click at [304, 84] on input "True" at bounding box center [301, 86] width 5 height 4
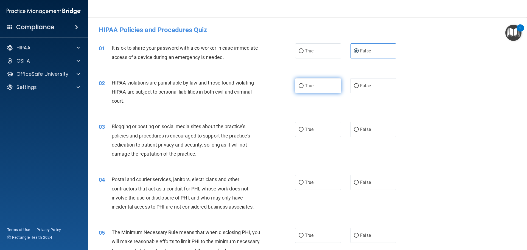
radio input "true"
click at [369, 125] on label "False" at bounding box center [373, 129] width 46 height 15
click at [359, 128] on input "False" at bounding box center [356, 130] width 5 height 4
radio input "true"
click at [321, 135] on label "True" at bounding box center [318, 129] width 46 height 15
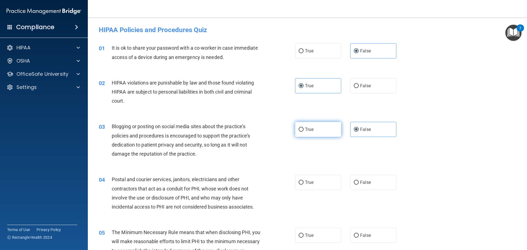
click at [304, 132] on input "True" at bounding box center [301, 130] width 5 height 4
radio input "true"
click at [360, 132] on span "False" at bounding box center [365, 129] width 11 height 5
click at [359, 132] on input "False" at bounding box center [356, 130] width 5 height 4
radio input "true"
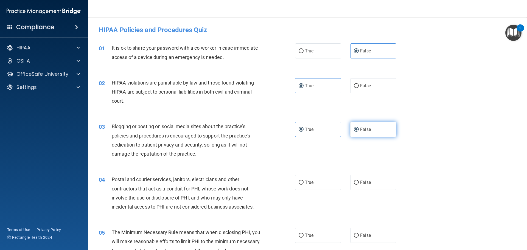
radio input "false"
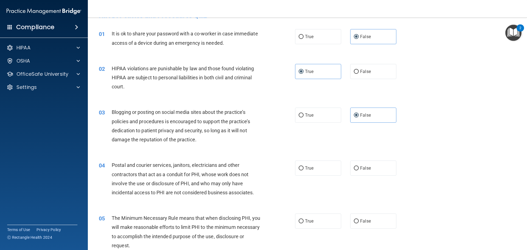
scroll to position [27, 0]
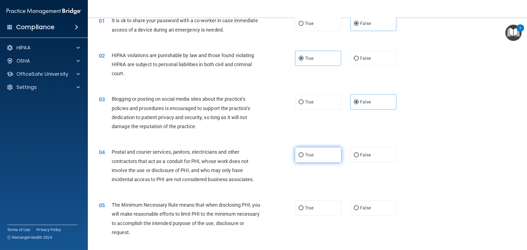
click at [317, 149] on label "True" at bounding box center [318, 154] width 46 height 15
click at [304, 153] on input "True" at bounding box center [301, 155] width 5 height 4
radio input "true"
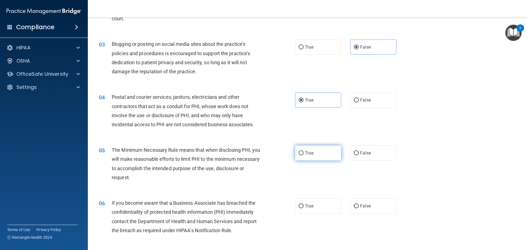
click at [316, 150] on label "True" at bounding box center [318, 153] width 46 height 15
click at [304, 151] on input "True" at bounding box center [301, 153] width 5 height 4
radio input "true"
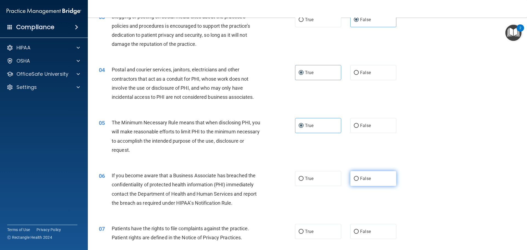
click at [361, 175] on label "False" at bounding box center [373, 178] width 46 height 15
click at [359, 177] on input "False" at bounding box center [356, 179] width 5 height 4
radio input "true"
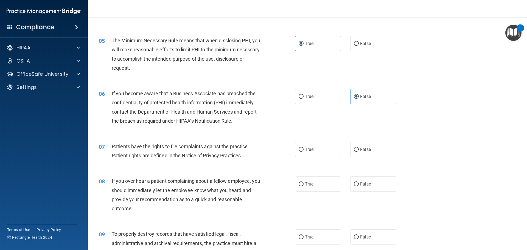
scroll to position [192, 0]
click at [326, 149] on label "True" at bounding box center [318, 149] width 46 height 15
click at [304, 149] on input "True" at bounding box center [301, 149] width 5 height 4
radio input "true"
click at [365, 181] on label "False" at bounding box center [373, 183] width 46 height 15
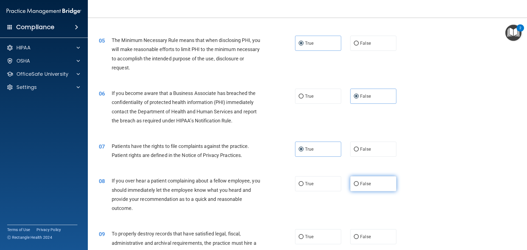
click at [359, 182] on input "False" at bounding box center [356, 184] width 5 height 4
radio input "true"
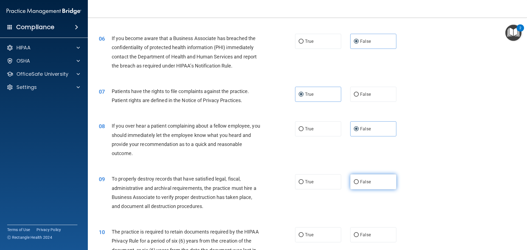
click at [364, 179] on label "False" at bounding box center [373, 181] width 46 height 15
click at [359, 180] on input "False" at bounding box center [356, 182] width 5 height 4
radio input "true"
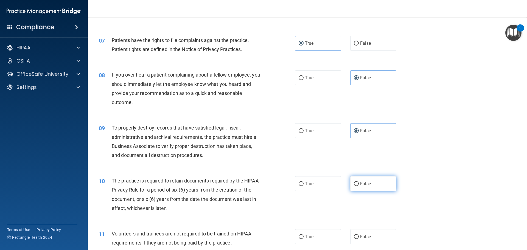
scroll to position [302, 0]
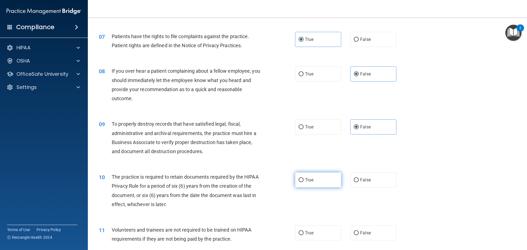
click at [330, 177] on label "True" at bounding box center [318, 179] width 46 height 15
click at [304, 178] on input "True" at bounding box center [301, 180] width 5 height 4
radio input "true"
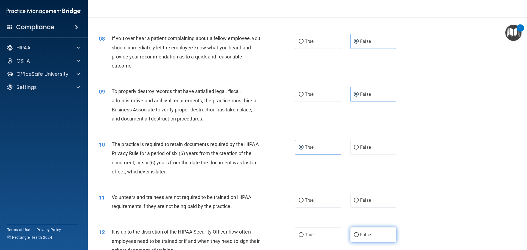
scroll to position [384, 0]
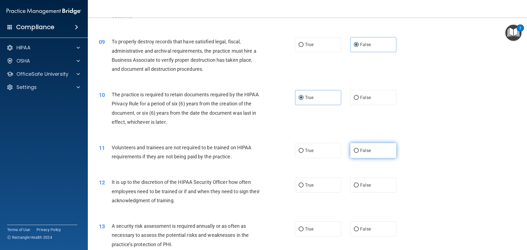
click at [375, 153] on label "False" at bounding box center [373, 150] width 46 height 15
click at [359, 153] on input "False" at bounding box center [356, 151] width 5 height 4
radio input "true"
click at [362, 189] on label "False" at bounding box center [373, 185] width 46 height 15
click at [359, 188] on input "False" at bounding box center [356, 185] width 5 height 4
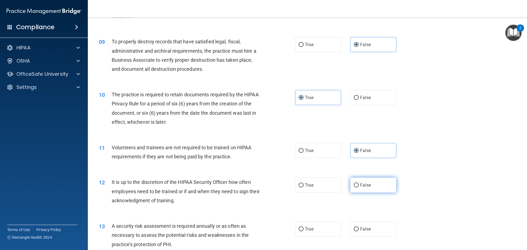
radio input "true"
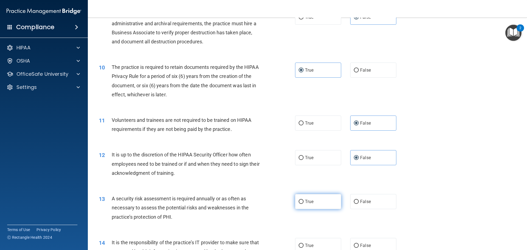
click at [318, 198] on label "True" at bounding box center [318, 201] width 46 height 15
click at [304, 200] on input "True" at bounding box center [301, 202] width 5 height 4
radio input "true"
click at [362, 205] on label "False" at bounding box center [373, 201] width 46 height 15
click at [359, 204] on input "False" at bounding box center [356, 202] width 5 height 4
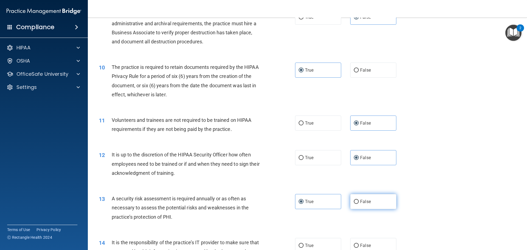
radio input "true"
click at [317, 201] on label "True" at bounding box center [318, 201] width 46 height 15
click at [304, 201] on input "True" at bounding box center [301, 202] width 5 height 4
radio input "true"
radio input "false"
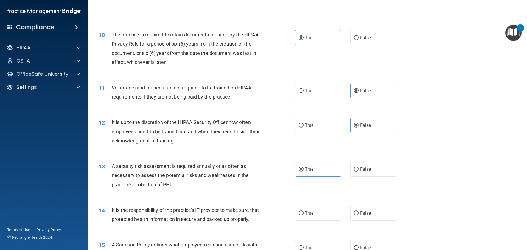
scroll to position [494, 0]
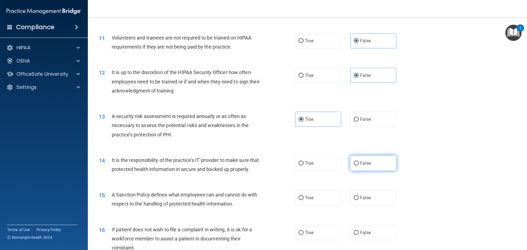
click at [374, 161] on label "False" at bounding box center [373, 163] width 46 height 15
click at [359, 161] on input "False" at bounding box center [356, 163] width 5 height 4
radio input "true"
click at [366, 200] on span "False" at bounding box center [365, 197] width 11 height 5
click at [359, 200] on input "False" at bounding box center [356, 198] width 5 height 4
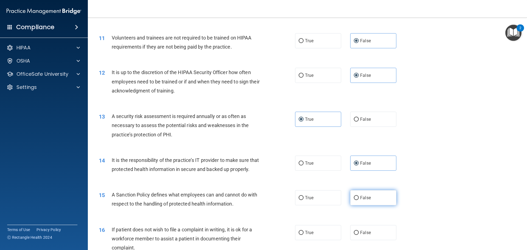
radio input "true"
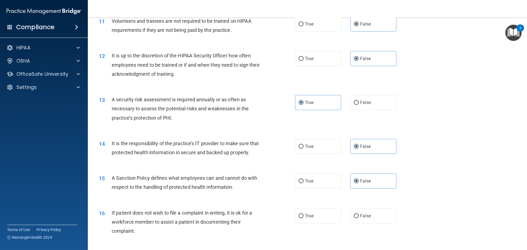
scroll to position [577, 0]
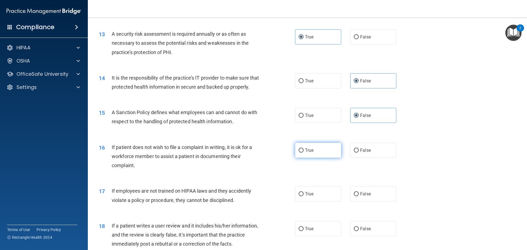
click at [322, 158] on label "True" at bounding box center [318, 150] width 46 height 15
click at [304, 153] on input "True" at bounding box center [301, 151] width 5 height 4
radio input "true"
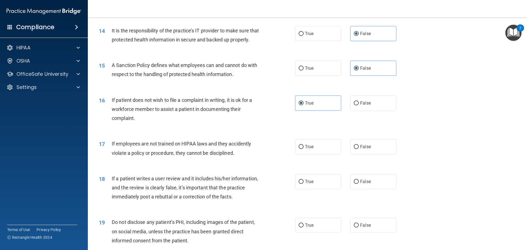
scroll to position [632, 0]
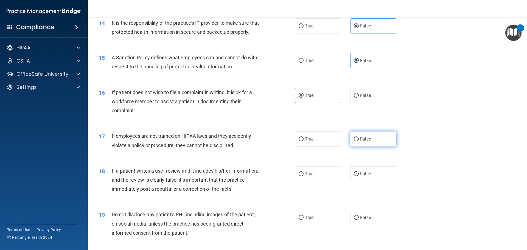
click at [367, 147] on label "False" at bounding box center [373, 139] width 46 height 15
click at [359, 141] on input "False" at bounding box center [356, 139] width 5 height 4
radio input "true"
click at [367, 177] on span "False" at bounding box center [365, 173] width 11 height 5
click at [359, 176] on input "False" at bounding box center [356, 174] width 5 height 4
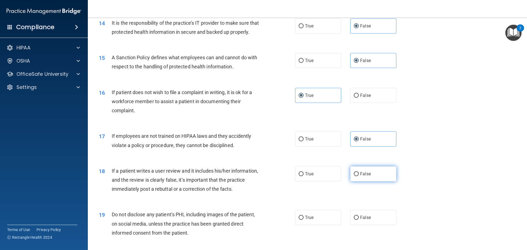
radio input "true"
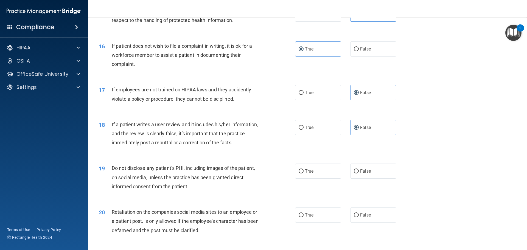
scroll to position [687, 0]
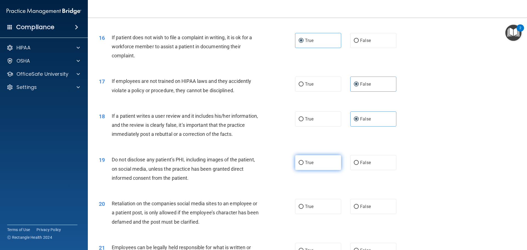
click at [322, 170] on label "True" at bounding box center [318, 162] width 46 height 15
click at [304, 165] on input "True" at bounding box center [301, 163] width 5 height 4
radio input "true"
click at [361, 209] on span "False" at bounding box center [365, 206] width 11 height 5
click at [359, 209] on input "False" at bounding box center [356, 207] width 5 height 4
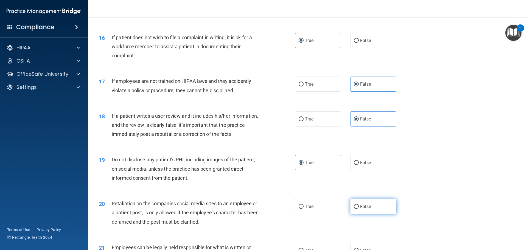
radio input "true"
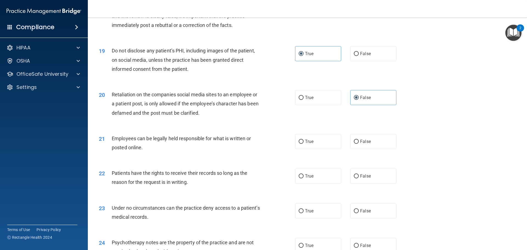
scroll to position [796, 0]
click at [324, 148] on label "True" at bounding box center [318, 140] width 46 height 15
click at [304, 143] on input "True" at bounding box center [301, 141] width 5 height 4
radio input "true"
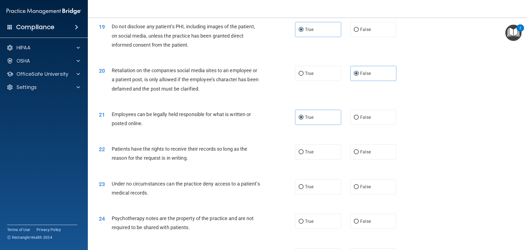
scroll to position [851, 0]
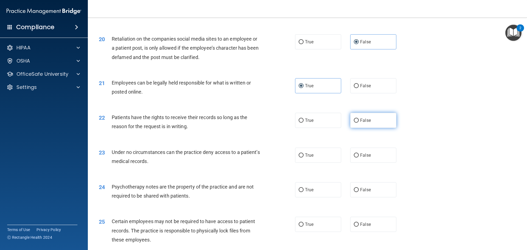
click at [367, 123] on span "False" at bounding box center [365, 120] width 11 height 5
click at [359, 123] on input "False" at bounding box center [356, 121] width 5 height 4
radio input "true"
click at [361, 163] on label "False" at bounding box center [373, 155] width 46 height 15
click at [359, 158] on input "False" at bounding box center [356, 156] width 5 height 4
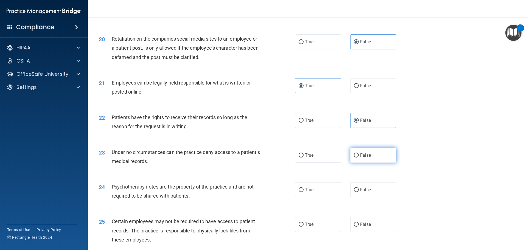
radio input "true"
click at [325, 197] on label "True" at bounding box center [318, 189] width 46 height 15
click at [304, 192] on input "True" at bounding box center [301, 190] width 5 height 4
radio input "true"
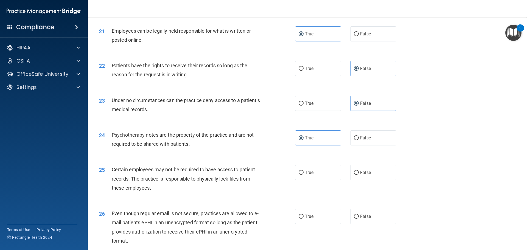
scroll to position [906, 0]
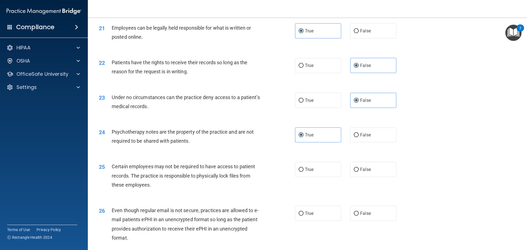
click at [327, 189] on div "25 Certain employees may not be required to have access to patient records. The…" at bounding box center [308, 177] width 426 height 44
click at [328, 177] on label "True" at bounding box center [318, 169] width 46 height 15
click at [304, 172] on input "True" at bounding box center [301, 170] width 5 height 4
radio input "true"
click at [318, 221] on label "True" at bounding box center [318, 213] width 46 height 15
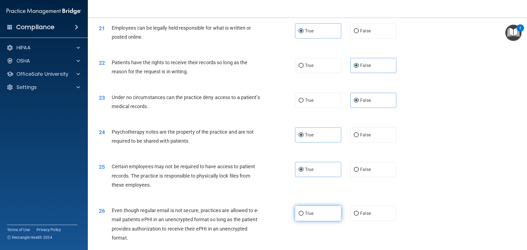
click at [304, 216] on input "True" at bounding box center [301, 214] width 5 height 4
radio input "true"
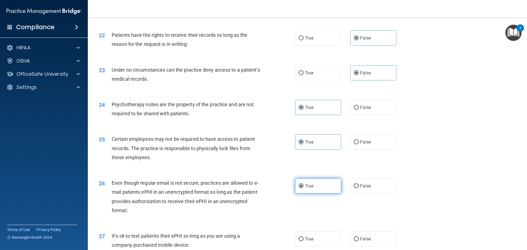
scroll to position [961, 0]
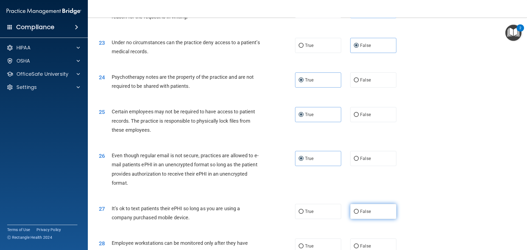
click at [370, 219] on label "False" at bounding box center [373, 211] width 46 height 15
click at [359, 214] on input "False" at bounding box center [356, 212] width 5 height 4
radio input "true"
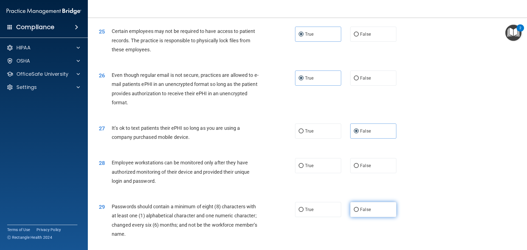
scroll to position [1044, 0]
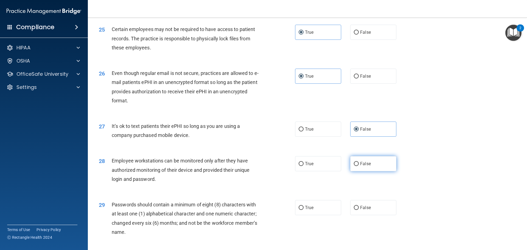
click at [371, 171] on label "False" at bounding box center [373, 163] width 46 height 15
click at [359, 166] on input "False" at bounding box center [356, 164] width 5 height 4
radio input "true"
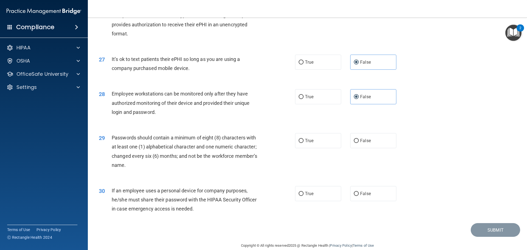
scroll to position [1126, 0]
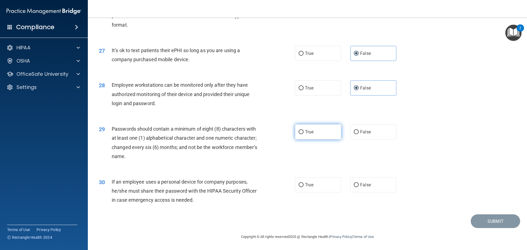
click at [323, 140] on label "True" at bounding box center [318, 131] width 46 height 15
click at [304, 134] on input "True" at bounding box center [301, 132] width 5 height 4
radio input "true"
click at [362, 185] on span "False" at bounding box center [365, 184] width 11 height 5
click at [359, 185] on input "False" at bounding box center [356, 185] width 5 height 4
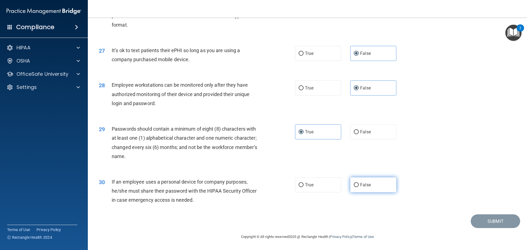
radio input "true"
click at [480, 220] on button "Submit" at bounding box center [495, 221] width 49 height 14
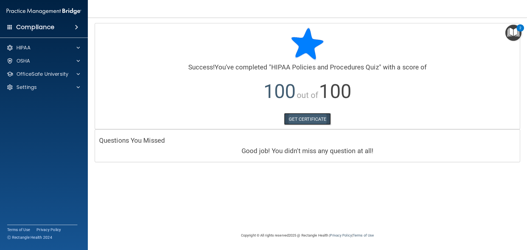
click at [310, 118] on link "GET CERTIFICATE" at bounding box center [307, 119] width 47 height 12
click at [67, 46] on div "HIPAA" at bounding box center [36, 47] width 68 height 7
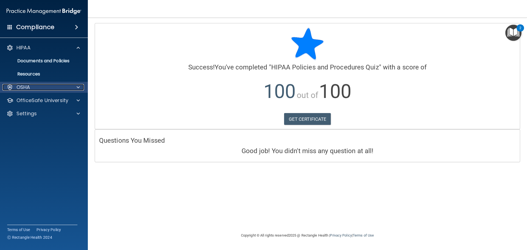
click at [66, 89] on div "OSHA" at bounding box center [36, 87] width 68 height 7
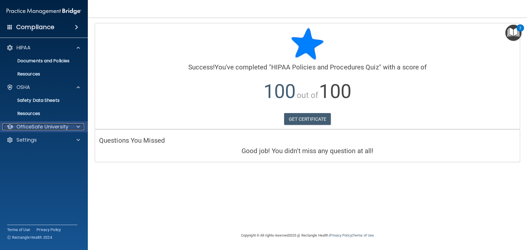
click at [69, 127] on div "OfficeSafe University" at bounding box center [36, 127] width 68 height 7
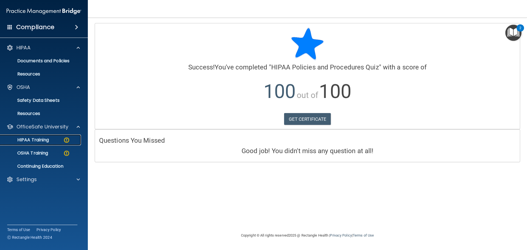
click at [50, 140] on div "HIPAA Training" at bounding box center [41, 139] width 75 height 5
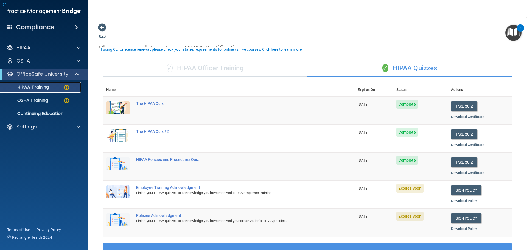
scroll to position [27, 0]
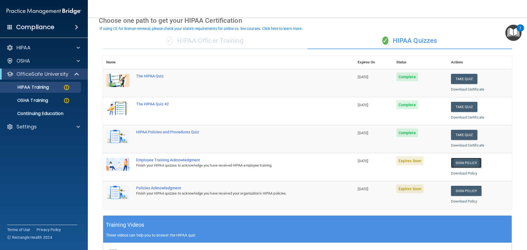
click at [455, 164] on link "Sign Policy" at bounding box center [466, 163] width 30 height 10
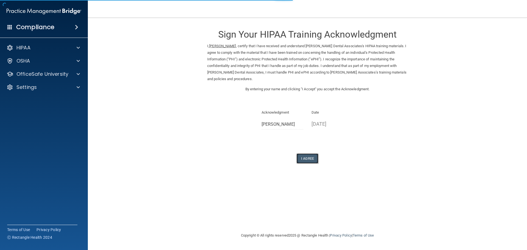
click at [312, 158] on button "I Agree" at bounding box center [308, 159] width 22 height 10
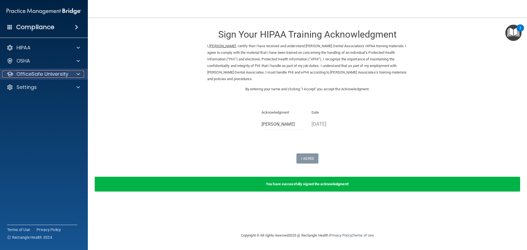
click at [72, 72] on div at bounding box center [78, 74] width 14 height 7
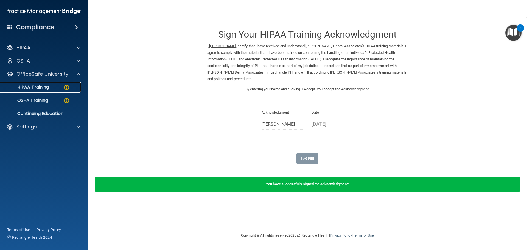
click at [55, 89] on div "HIPAA Training" at bounding box center [41, 87] width 75 height 5
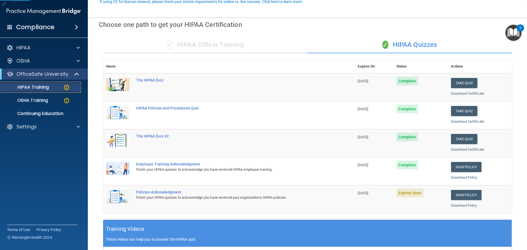
scroll to position [55, 0]
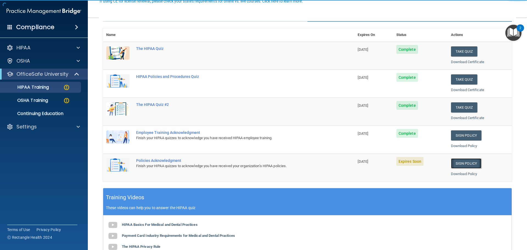
click at [462, 164] on link "Sign Policy" at bounding box center [466, 163] width 30 height 10
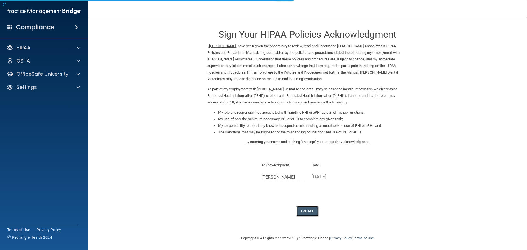
click at [305, 211] on button "I Agree" at bounding box center [308, 211] width 22 height 10
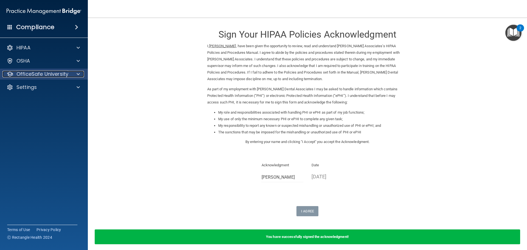
click at [66, 76] on p "OfficeSafe University" at bounding box center [42, 74] width 52 height 7
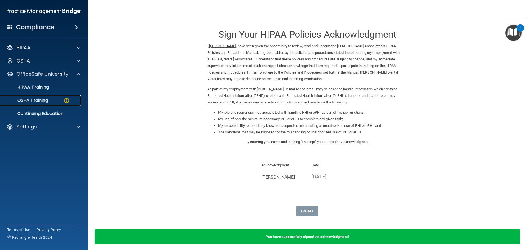
click at [58, 104] on link "OSHA Training" at bounding box center [38, 100] width 87 height 11
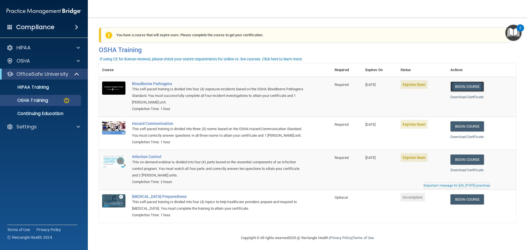
click at [474, 85] on link "Begin Course" at bounding box center [468, 87] width 34 height 10
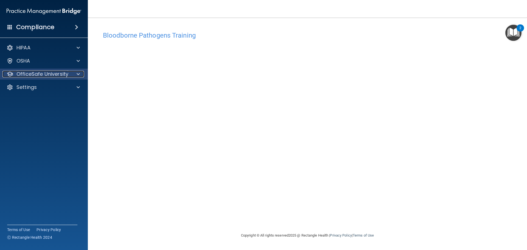
click at [76, 77] on div at bounding box center [78, 74] width 14 height 7
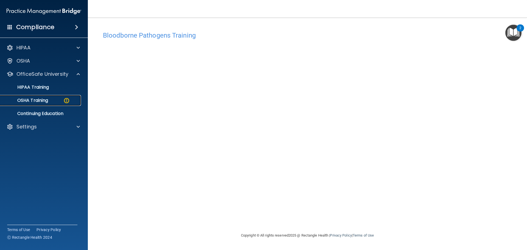
click at [52, 99] on div "OSHA Training" at bounding box center [41, 100] width 75 height 5
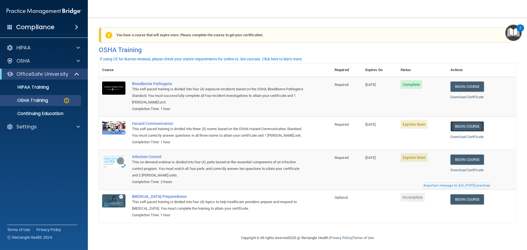
click at [461, 125] on link "Begin Course" at bounding box center [468, 126] width 34 height 10
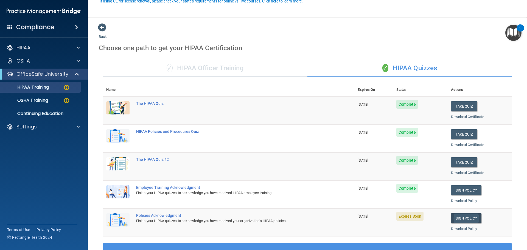
scroll to position [55, 0]
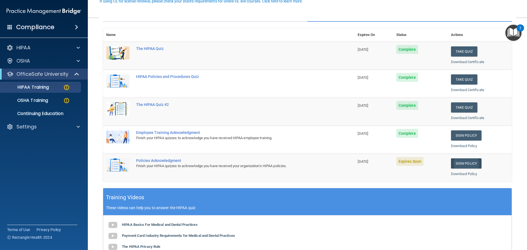
click at [471, 163] on link "Sign Policy" at bounding box center [466, 163] width 30 height 10
click at [55, 100] on div "OSHA Training" at bounding box center [41, 100] width 75 height 5
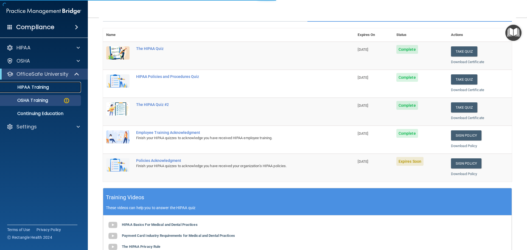
click at [57, 89] on div "HIPAA Training" at bounding box center [41, 87] width 75 height 5
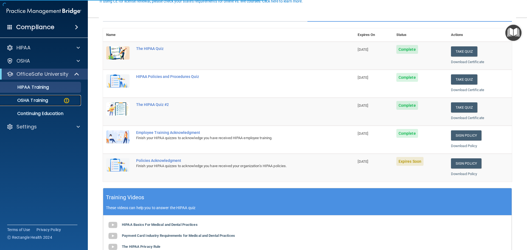
click at [57, 97] on link "OSHA Training" at bounding box center [38, 100] width 87 height 11
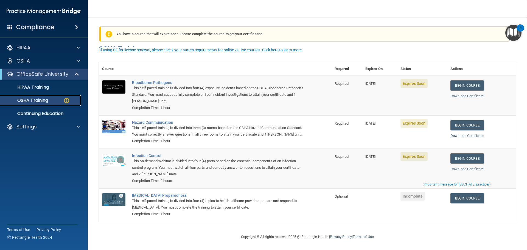
scroll to position [9, 0]
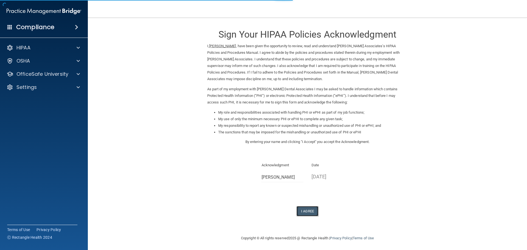
click at [304, 213] on button "I Agree" at bounding box center [308, 211] width 22 height 10
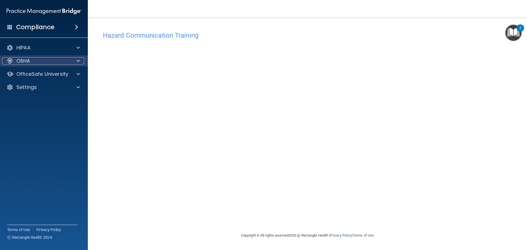
click at [79, 62] on span at bounding box center [78, 61] width 3 height 7
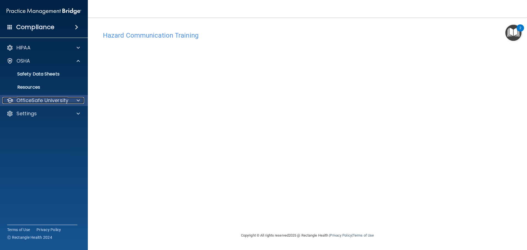
click at [70, 99] on div "OfficeSafe University" at bounding box center [36, 100] width 68 height 7
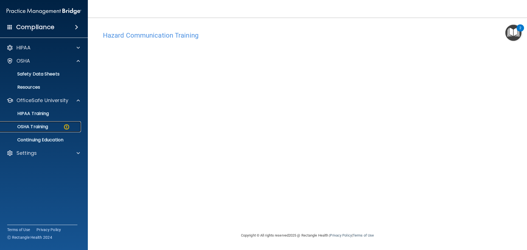
click at [49, 126] on div "OSHA Training" at bounding box center [41, 126] width 75 height 5
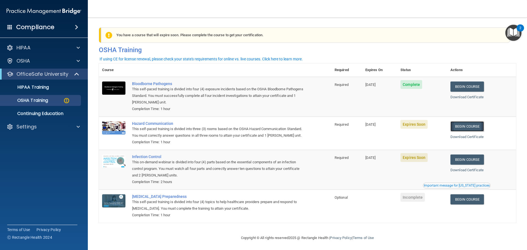
click at [475, 126] on link "Begin Course" at bounding box center [468, 126] width 34 height 10
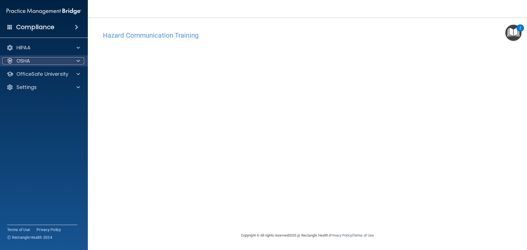
click at [78, 61] on span at bounding box center [78, 61] width 3 height 7
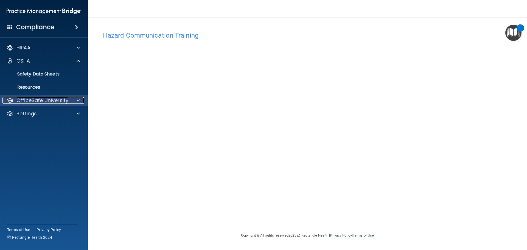
click at [67, 101] on p "OfficeSafe University" at bounding box center [42, 100] width 52 height 7
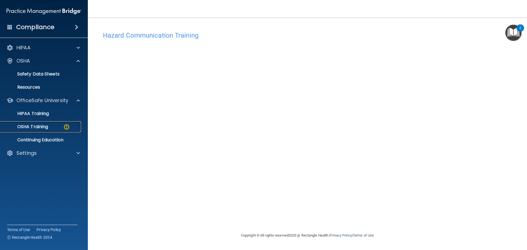
click at [48, 128] on p "OSHA Training" at bounding box center [26, 126] width 44 height 5
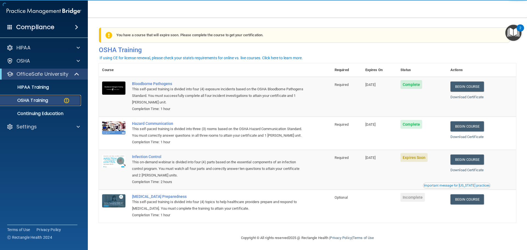
scroll to position [9, 0]
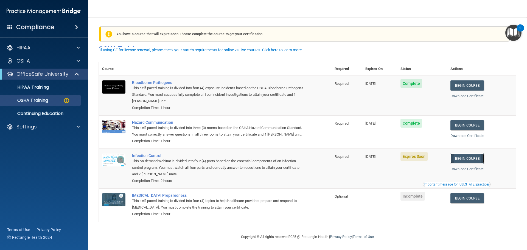
click at [473, 158] on link "Begin Course" at bounding box center [468, 159] width 34 height 10
drag, startPoint x: 49, startPoint y: 101, endPoint x: 53, endPoint y: 90, distance: 11.7
click at [48, 101] on p "OSHA Training" at bounding box center [26, 100] width 44 height 5
click at [54, 88] on div "HIPAA Training" at bounding box center [41, 87] width 75 height 5
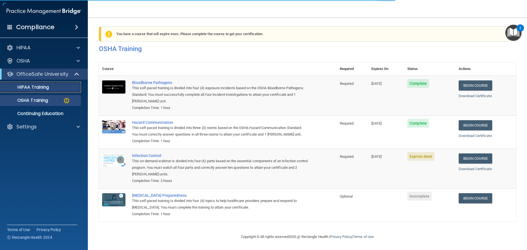
scroll to position [163, 0]
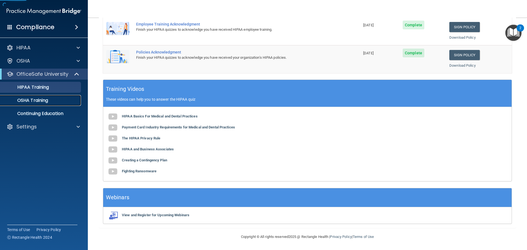
click at [44, 101] on p "OSHA Training" at bounding box center [26, 100] width 44 height 5
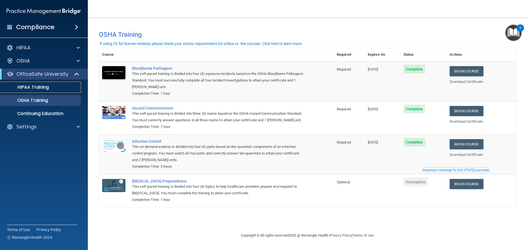
click at [58, 85] on div "HIPAA Training" at bounding box center [41, 87] width 75 height 5
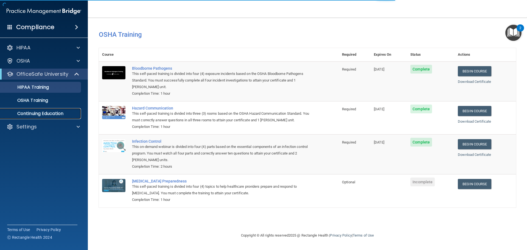
click at [49, 113] on p "Continuing Education" at bounding box center [41, 113] width 75 height 5
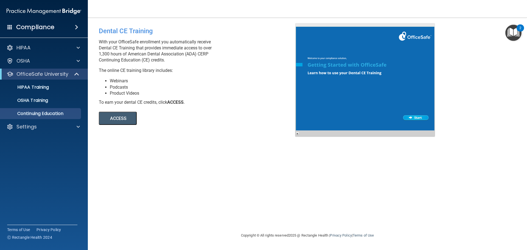
click at [125, 119] on button "ACCESS" at bounding box center [118, 118] width 38 height 13
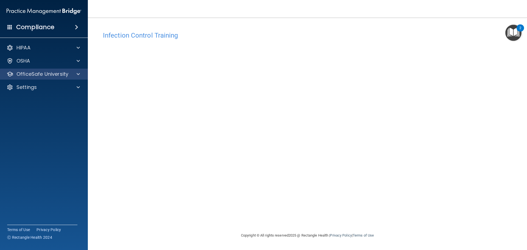
click at [82, 77] on div "OfficeSafe University" at bounding box center [44, 74] width 88 height 11
click at [72, 78] on div "OfficeSafe University" at bounding box center [44, 74] width 88 height 11
